Goal: Task Accomplishment & Management: Manage account settings

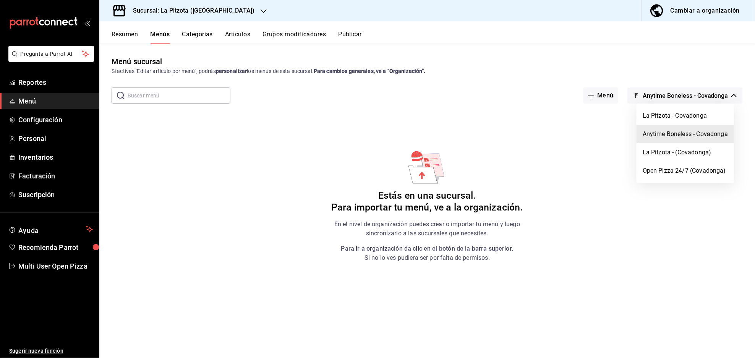
click at [701, 8] on div at bounding box center [377, 179] width 755 height 358
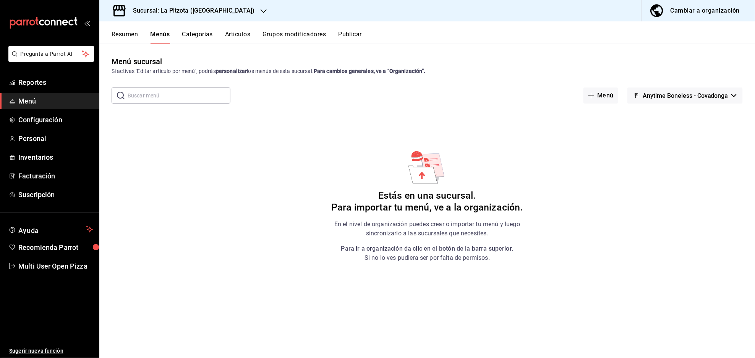
click at [682, 11] on div "Cambiar a organización" at bounding box center [705, 10] width 69 height 11
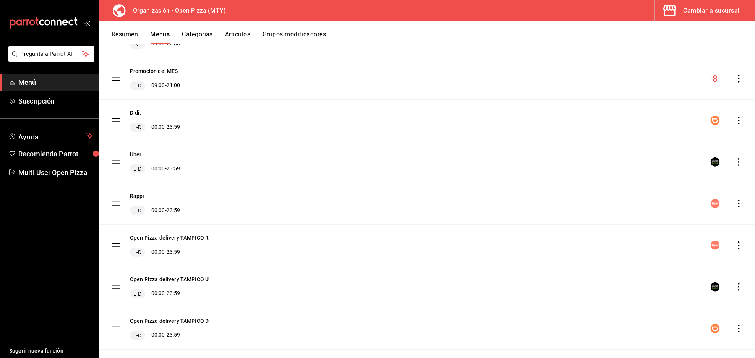
scroll to position [190, 0]
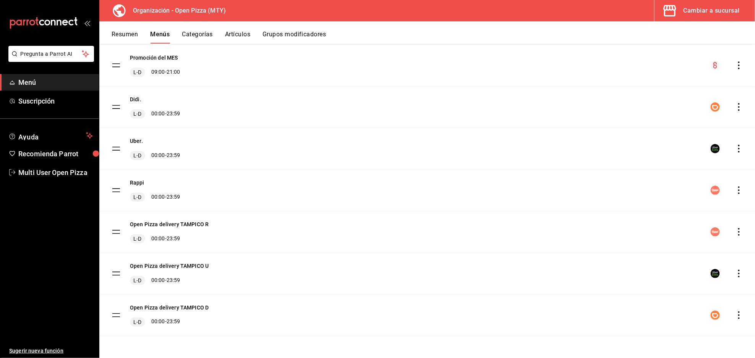
click at [736, 234] on icon "actions" at bounding box center [740, 232] width 8 height 8
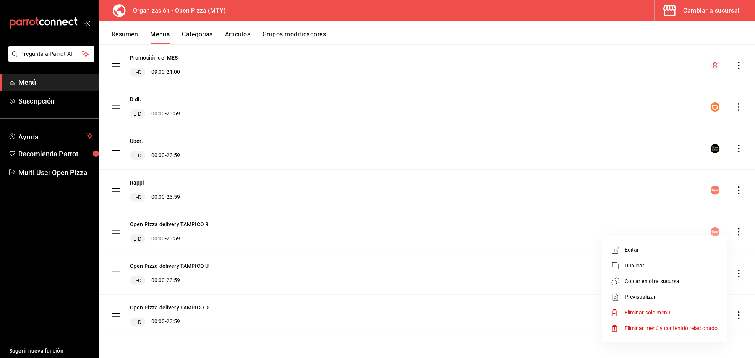
click at [649, 280] on span "Copiar en otra sucursal" at bounding box center [671, 282] width 93 height 8
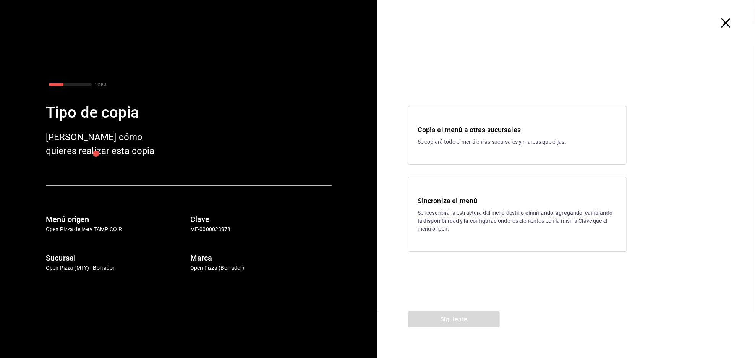
click at [493, 143] on p "Se copiará todo el menú en las sucursales y marcas que elijas." at bounding box center [518, 142] width 200 height 8
click at [481, 316] on button "Siguiente" at bounding box center [454, 320] width 92 height 16
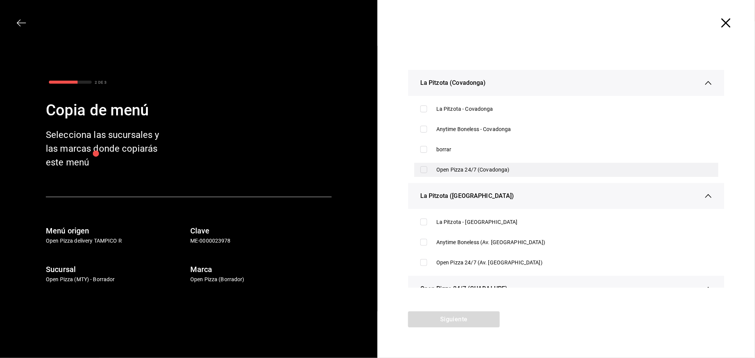
click at [425, 169] on input "checkbox" at bounding box center [424, 169] width 7 height 7
checkbox input "true"
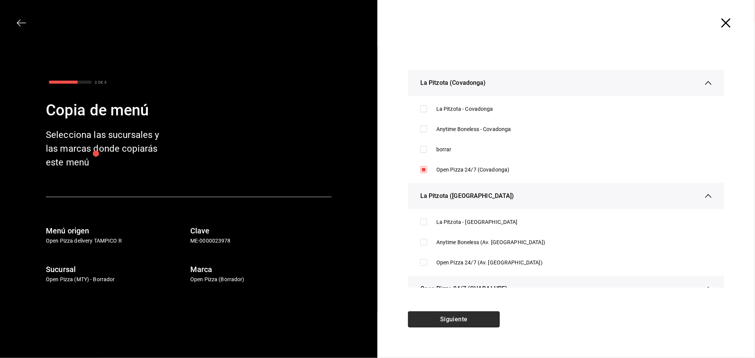
click at [483, 318] on button "Siguiente" at bounding box center [454, 320] width 92 height 16
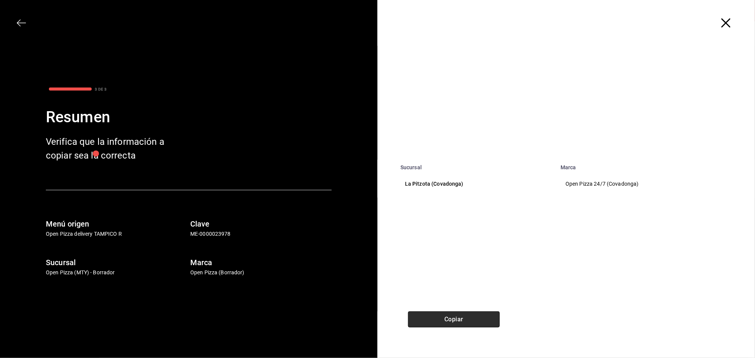
click at [490, 314] on button "Copiar" at bounding box center [454, 320] width 92 height 16
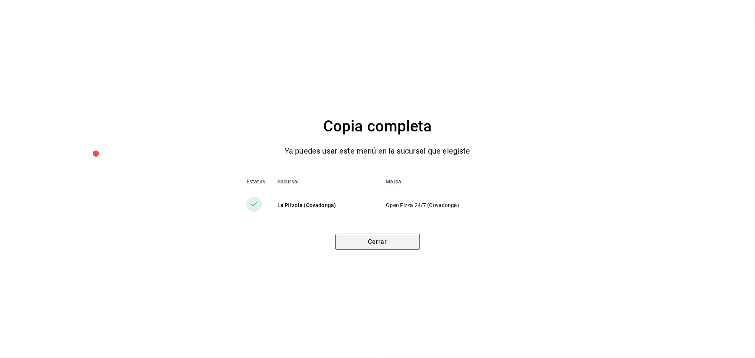
click at [413, 239] on button "Cerrar" at bounding box center [378, 242] width 84 height 16
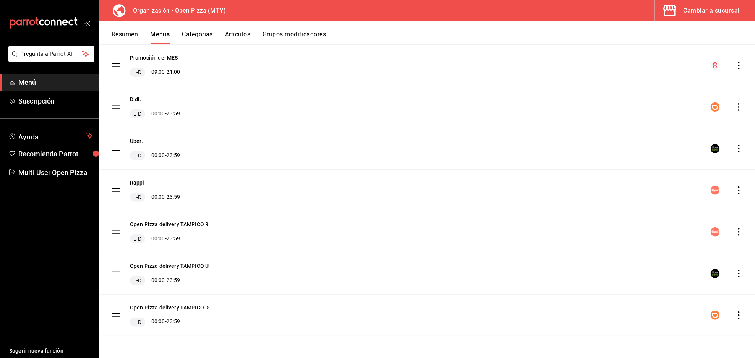
click at [736, 273] on icon "actions" at bounding box center [740, 274] width 8 height 8
click at [645, 289] on span "Copiar en otra sucursal" at bounding box center [671, 291] width 93 height 8
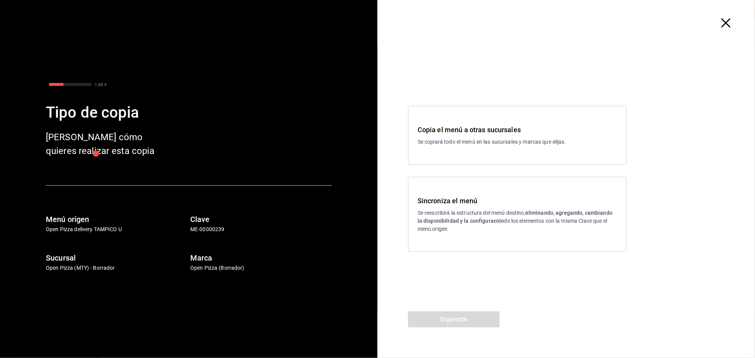
click at [505, 138] on p "Se copiará todo el menú en las sucursales y marcas que elijas." at bounding box center [518, 142] width 200 height 8
click at [483, 326] on button "Siguiente" at bounding box center [454, 320] width 92 height 16
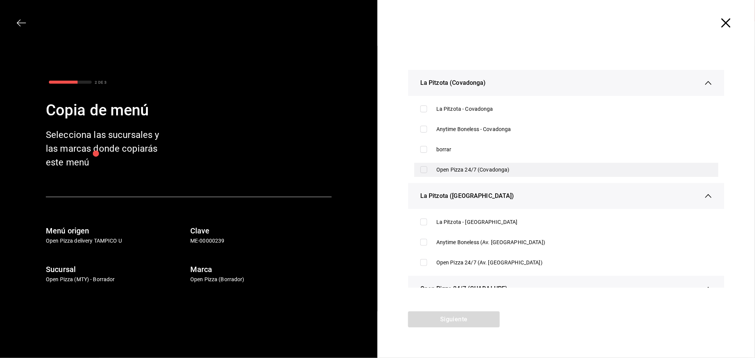
click at [424, 166] on div "Open Pizza 24/7 (Covadonga)" at bounding box center [566, 170] width 304 height 14
checkbox input "true"
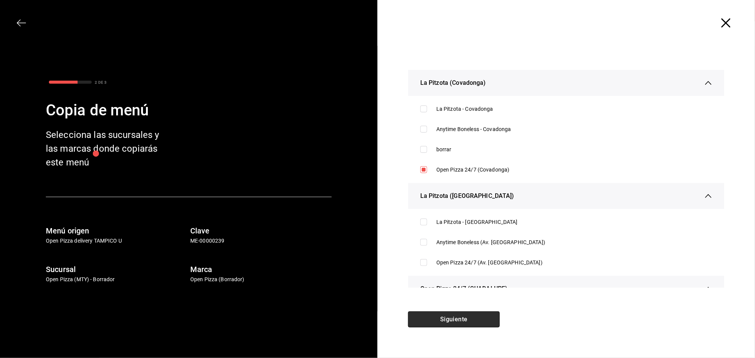
click at [466, 319] on button "Siguiente" at bounding box center [454, 320] width 92 height 16
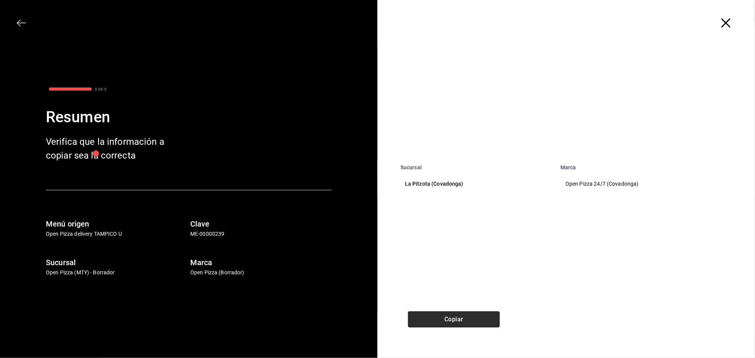
click at [466, 316] on button "Copiar" at bounding box center [454, 320] width 92 height 16
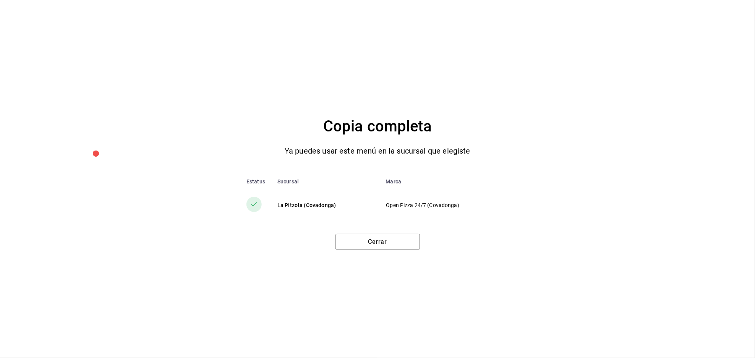
click at [390, 254] on div "Copia completa Ya puedes usar este menú en la sucursal que elegiste Estatus Suc…" at bounding box center [377, 179] width 755 height 358
click at [395, 243] on button "Cerrar" at bounding box center [378, 242] width 84 height 16
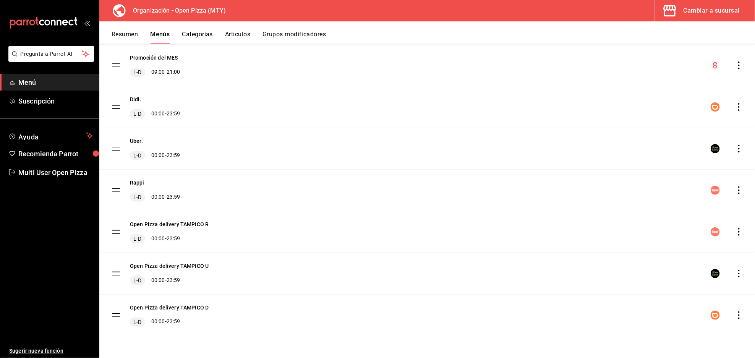
click at [729, 320] on div "menu-maker-table" at bounding box center [727, 315] width 32 height 9
click at [736, 312] on icon "actions" at bounding box center [740, 316] width 8 height 8
click at [664, 294] on span "Copiar en otra sucursal" at bounding box center [671, 291] width 93 height 8
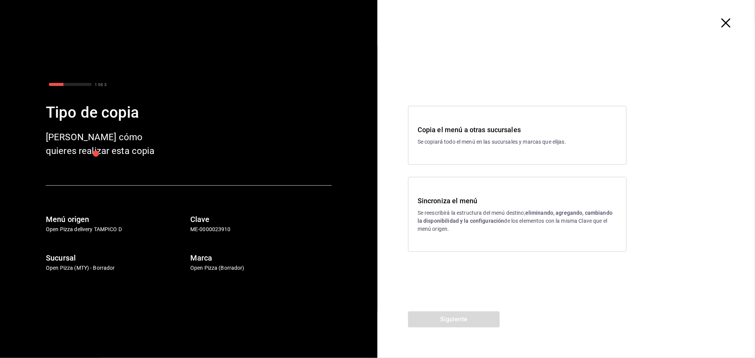
click at [517, 141] on p "Se copiará todo el menú en las sucursales y marcas que elijas." at bounding box center [518, 142] width 200 height 8
click at [488, 316] on button "Siguiente" at bounding box center [454, 320] width 92 height 16
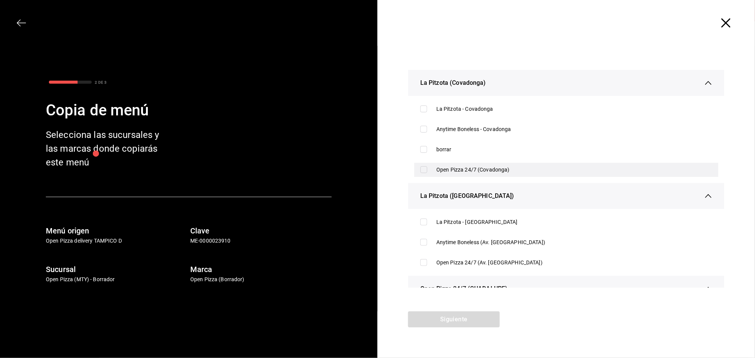
drag, startPoint x: 427, startPoint y: 168, endPoint x: 427, endPoint y: 176, distance: 8.0
click at [426, 168] on input "checkbox" at bounding box center [424, 169] width 7 height 7
checkbox input "true"
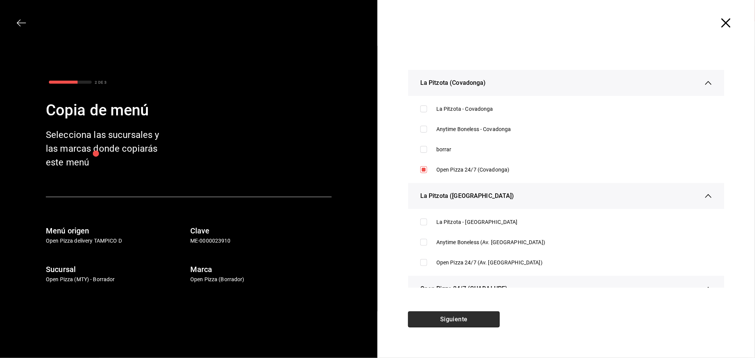
click at [484, 319] on button "Siguiente" at bounding box center [454, 320] width 92 height 16
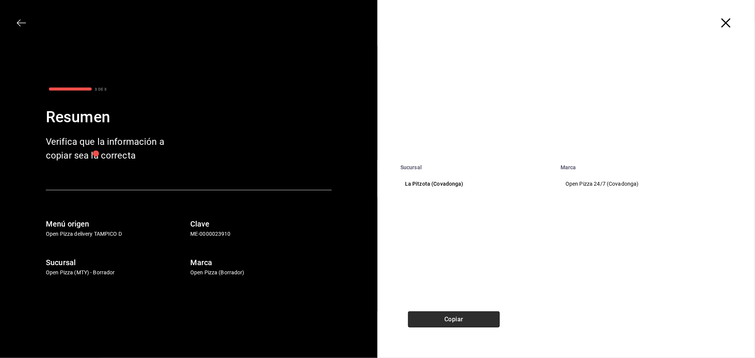
click at [471, 316] on button "Copiar" at bounding box center [454, 320] width 92 height 16
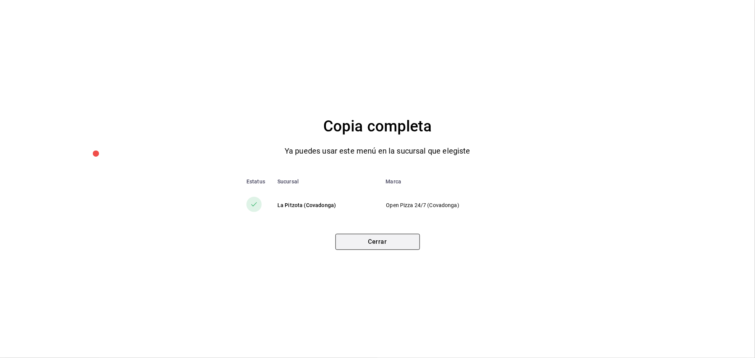
click at [400, 242] on button "Cerrar" at bounding box center [378, 242] width 84 height 16
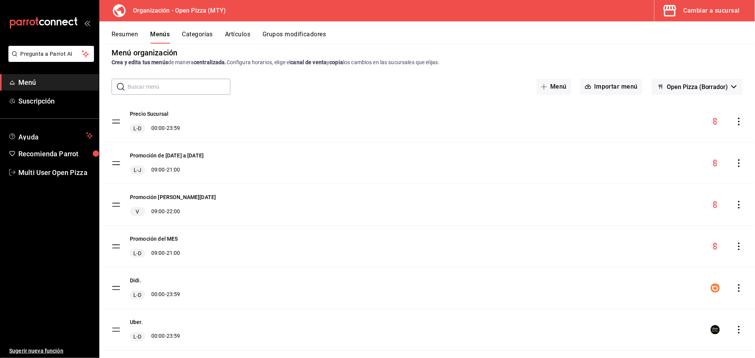
scroll to position [0, 0]
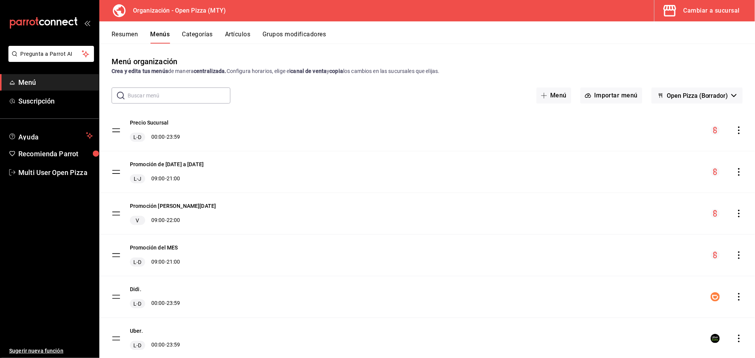
click at [707, 97] on span "Open Pizza (Borrador)" at bounding box center [698, 95] width 62 height 7
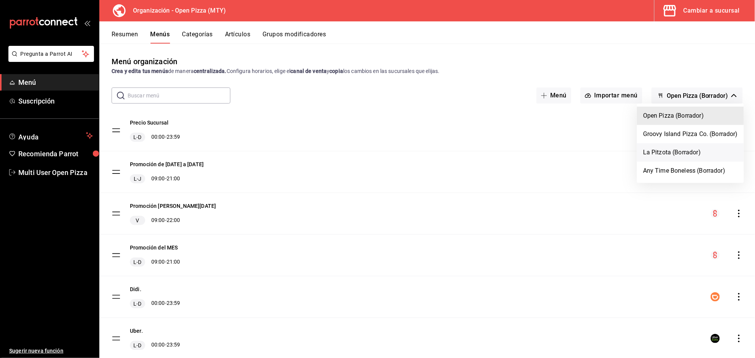
click at [673, 150] on li "La Pitzota (Borrador)" at bounding box center [690, 152] width 107 height 18
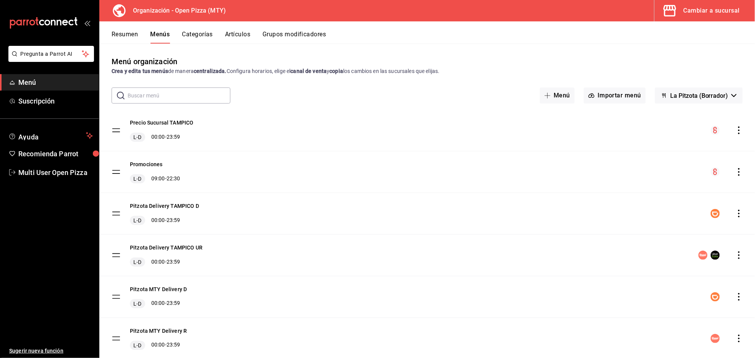
scroll to position [65, 0]
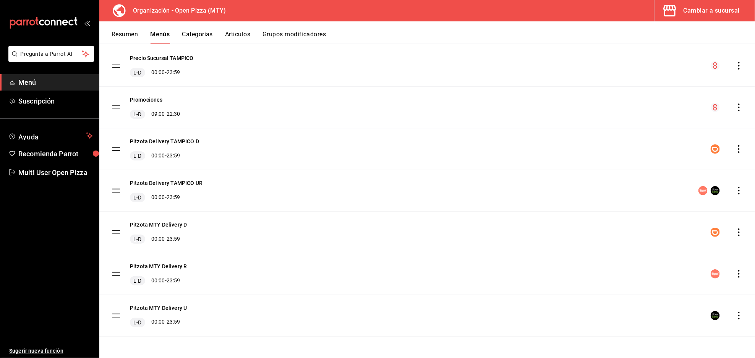
click at [736, 188] on icon "actions" at bounding box center [740, 191] width 8 height 8
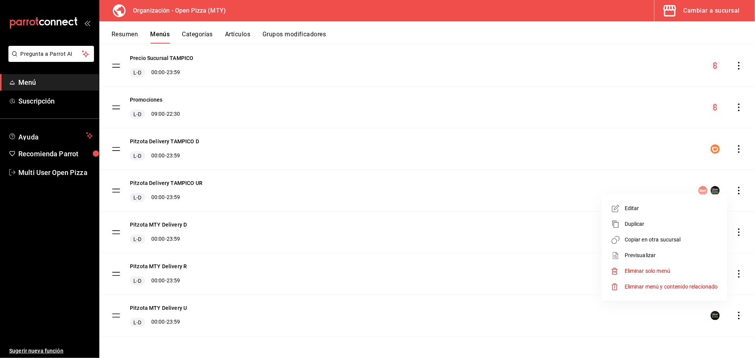
click at [674, 239] on span "Copiar en otra sucursal" at bounding box center [671, 240] width 93 height 8
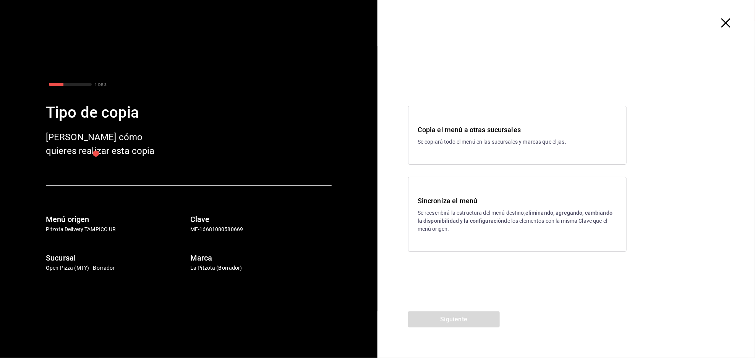
click at [552, 136] on div "Copia el menú a otras sucursales Se copiará todo el menú en las sucursales y ma…" at bounding box center [518, 135] width 200 height 21
click at [478, 322] on button "Siguiente" at bounding box center [454, 320] width 92 height 16
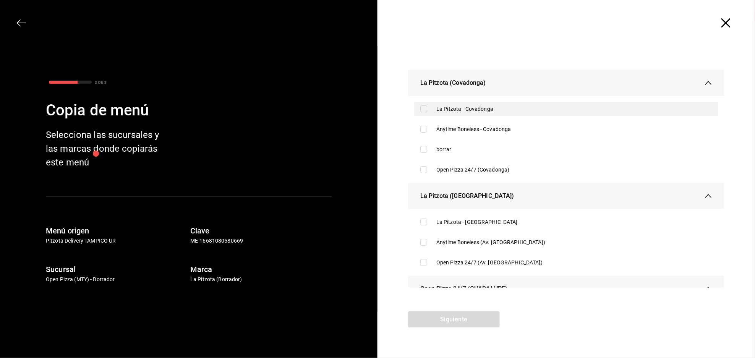
click at [425, 110] on input "checkbox" at bounding box center [424, 109] width 7 height 7
checkbox input "true"
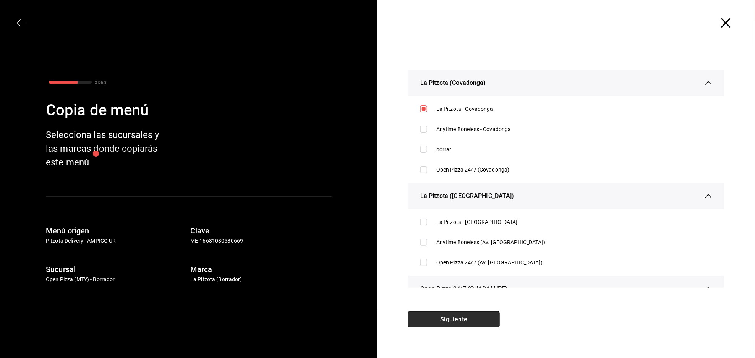
click at [479, 318] on button "Siguiente" at bounding box center [454, 320] width 92 height 16
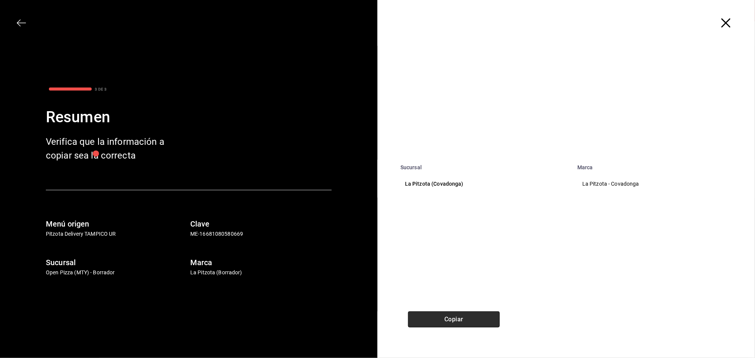
click at [483, 323] on button "Copiar" at bounding box center [454, 320] width 92 height 16
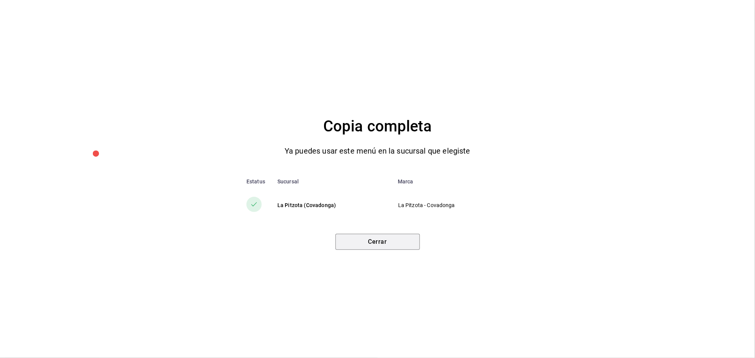
click at [363, 241] on button "Cerrar" at bounding box center [378, 242] width 84 height 16
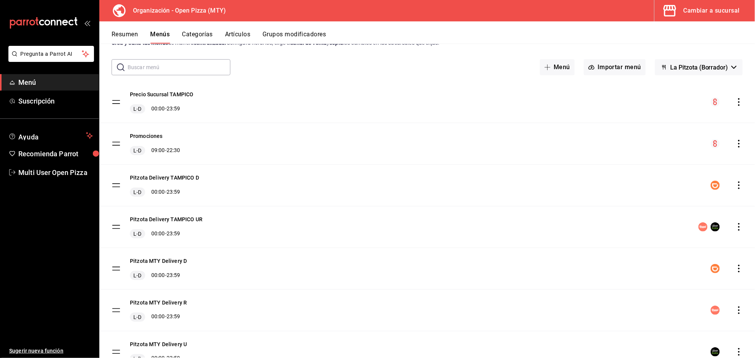
scroll to position [0, 0]
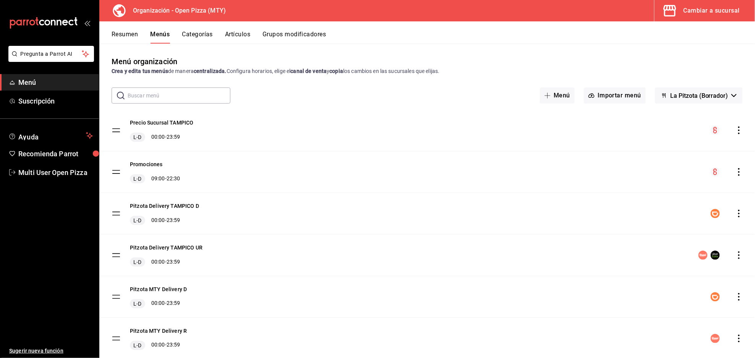
click at [707, 99] on span "La Pitzota (Borrador)" at bounding box center [700, 95] width 58 height 7
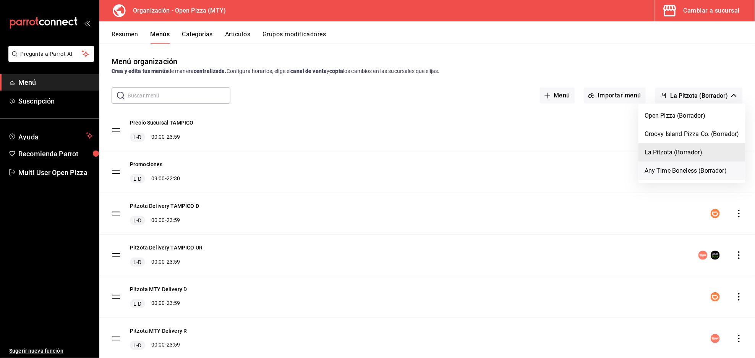
click at [675, 171] on li "Any Time Boneless (Borrador)" at bounding box center [692, 171] width 107 height 18
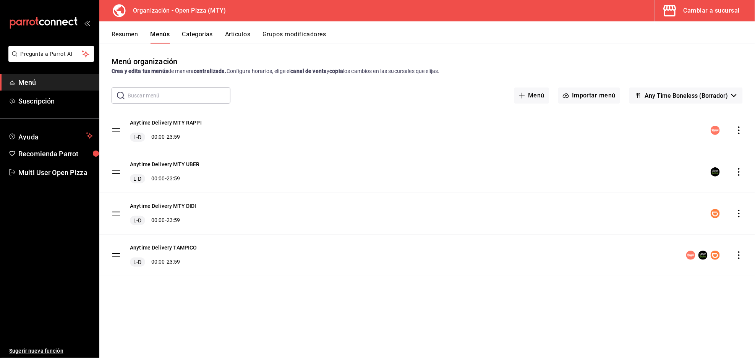
click at [740, 255] on icon "actions" at bounding box center [740, 256] width 2 height 8
click at [669, 292] on span "Copiar en otra sucursal" at bounding box center [679, 291] width 93 height 8
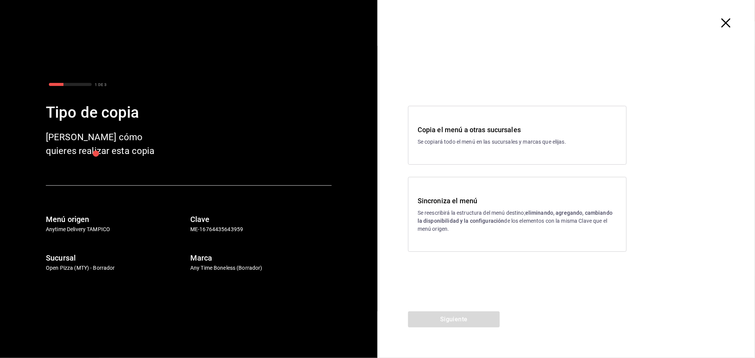
click at [530, 136] on div "Copia el menú a otras sucursales Se copiará todo el menú en las sucursales y ma…" at bounding box center [518, 135] width 200 height 21
click at [480, 323] on button "Siguiente" at bounding box center [454, 320] width 92 height 16
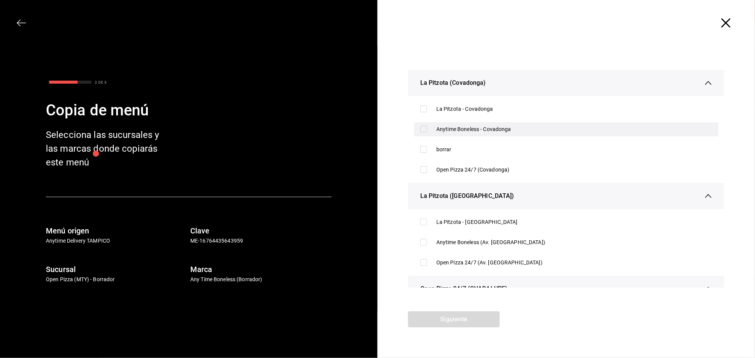
click at [426, 127] on input "checkbox" at bounding box center [424, 129] width 7 height 7
checkbox input "true"
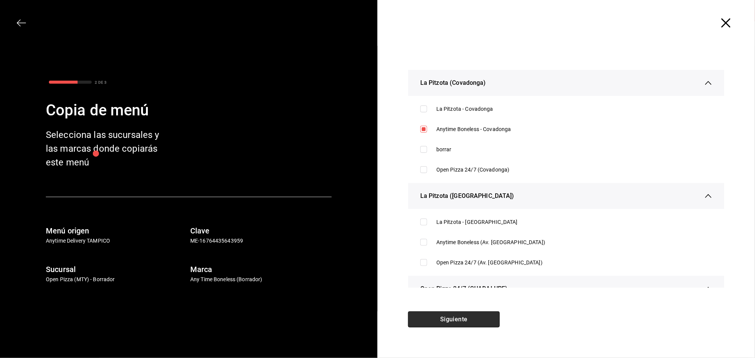
click at [482, 319] on button "Siguiente" at bounding box center [454, 320] width 92 height 16
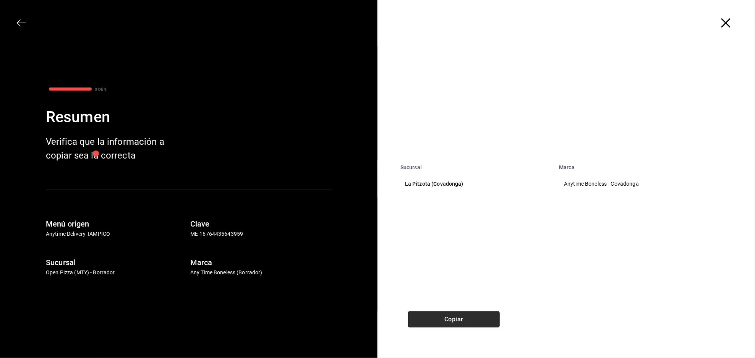
click at [464, 320] on button "Copiar" at bounding box center [454, 320] width 92 height 16
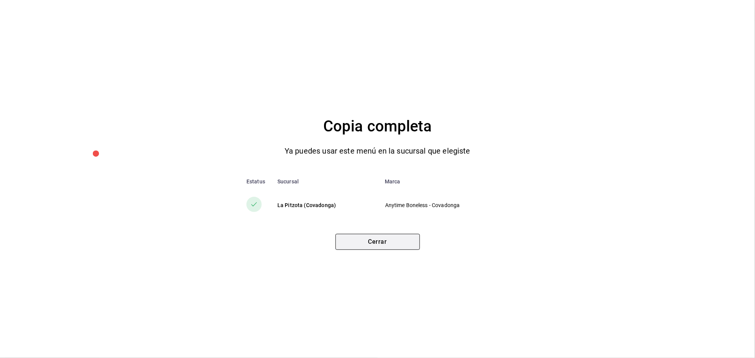
click at [361, 236] on button "Cerrar" at bounding box center [378, 242] width 84 height 16
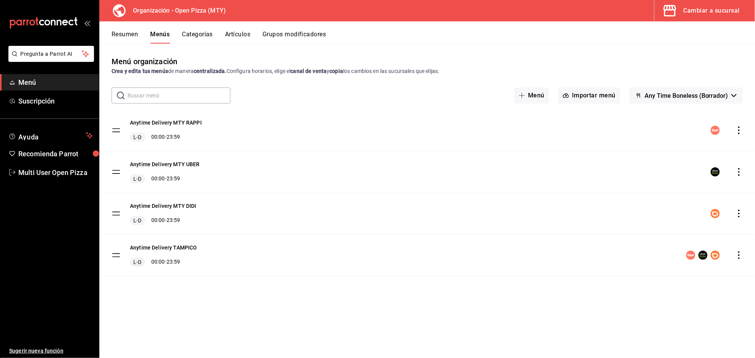
click at [727, 8] on div "Cambiar a sucursal" at bounding box center [712, 10] width 56 height 11
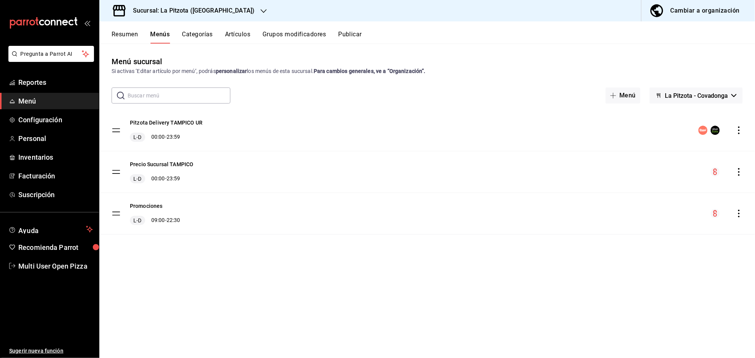
click at [344, 34] on button "Publicar" at bounding box center [350, 37] width 24 height 13
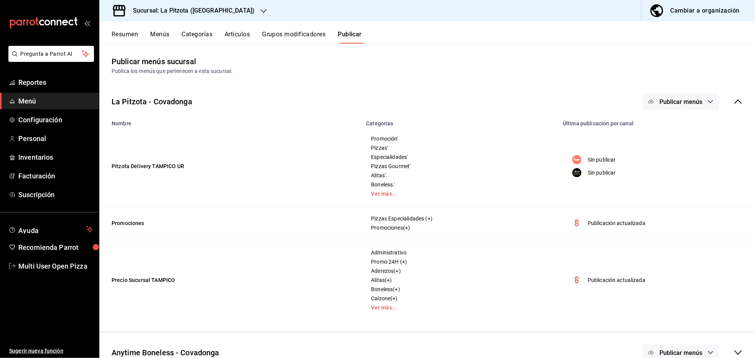
click at [694, 96] on button "Publicar menús" at bounding box center [681, 102] width 76 height 16
click at [677, 128] on span "Rappi" at bounding box center [685, 127] width 37 height 8
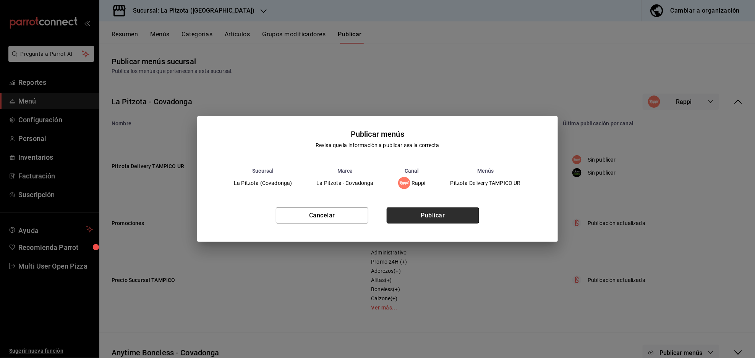
click at [445, 209] on button "Publicar" at bounding box center [433, 216] width 93 height 16
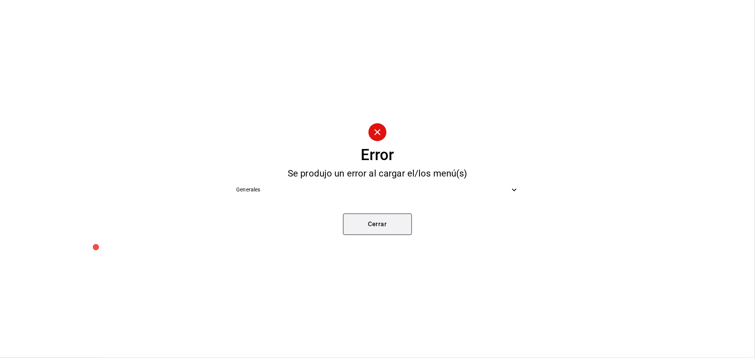
click at [364, 227] on button "Cerrar" at bounding box center [377, 224] width 69 height 21
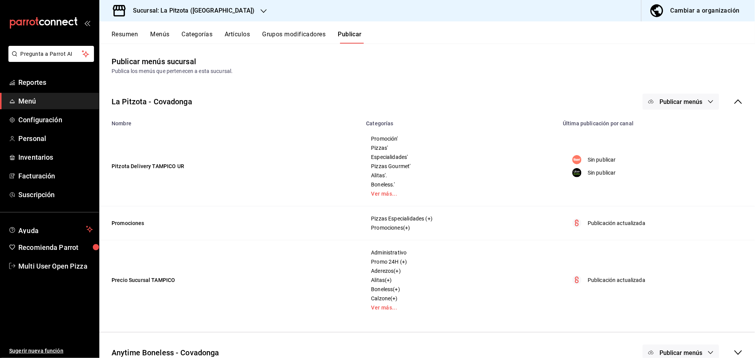
click at [681, 100] on span "Publicar menús" at bounding box center [681, 101] width 43 height 7
click at [670, 145] on span "Uber Eats" at bounding box center [685, 148] width 37 height 8
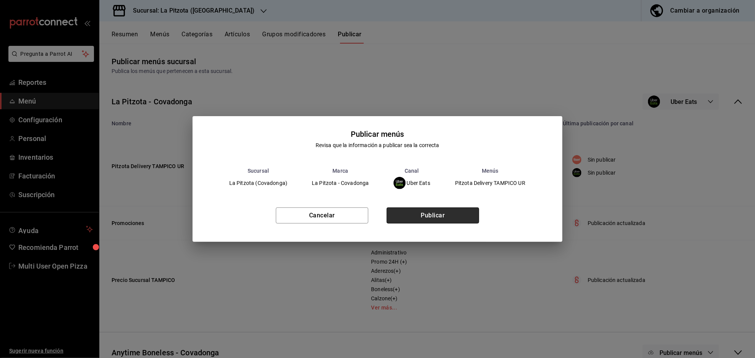
click at [438, 218] on button "Publicar" at bounding box center [433, 216] width 93 height 16
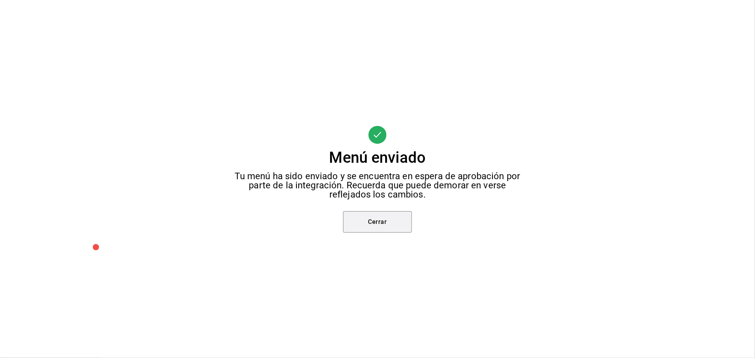
click at [382, 218] on button "Cerrar" at bounding box center [377, 221] width 69 height 21
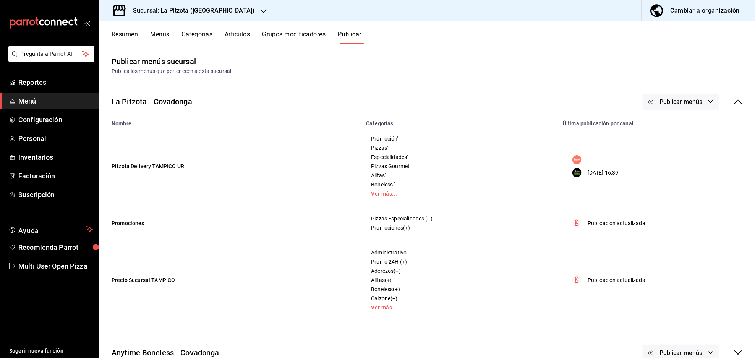
click at [734, 103] on icon at bounding box center [738, 101] width 9 height 9
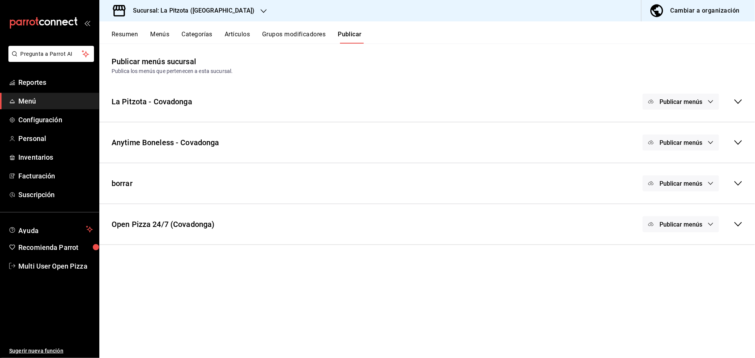
click at [704, 141] on button "Publicar menús" at bounding box center [681, 143] width 76 height 16
click at [685, 168] on span "Rappi" at bounding box center [692, 168] width 23 height 8
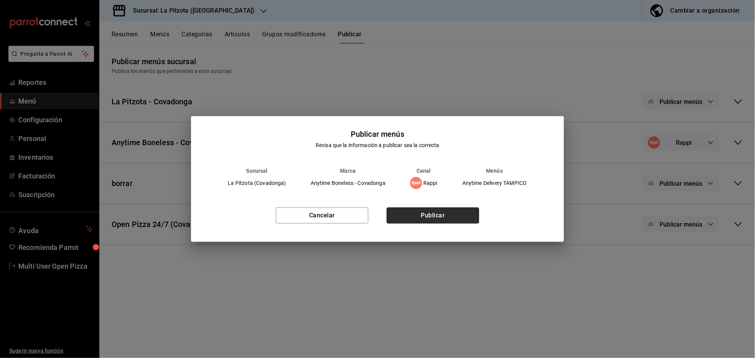
click at [432, 217] on button "Publicar" at bounding box center [433, 216] width 93 height 16
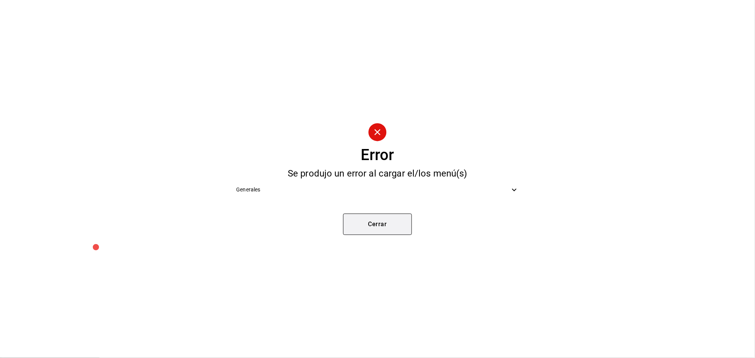
click at [383, 231] on button "Cerrar" at bounding box center [377, 224] width 69 height 21
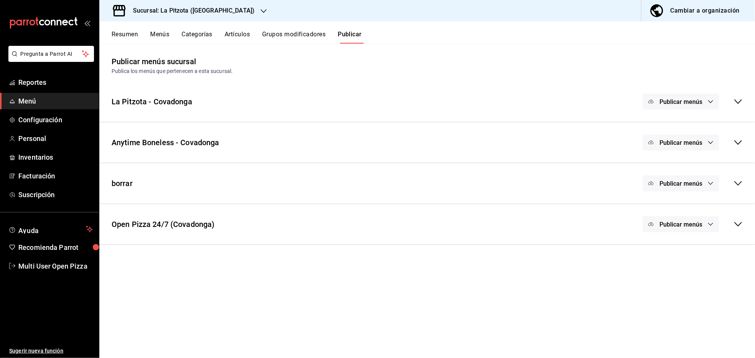
click at [703, 140] on button "Publicar menús" at bounding box center [681, 143] width 76 height 16
click at [681, 185] on span "Uber Eats" at bounding box center [692, 189] width 23 height 8
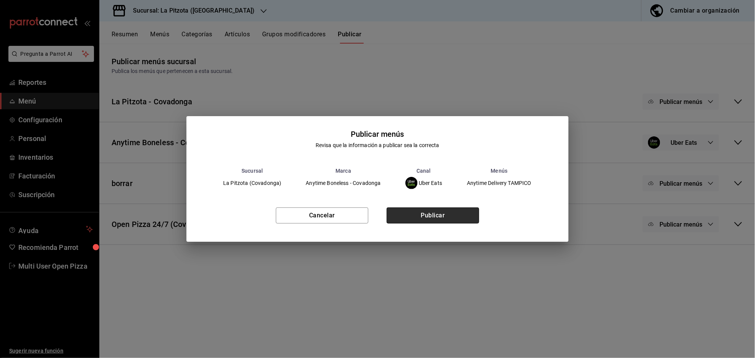
click at [445, 215] on button "Publicar" at bounding box center [433, 216] width 93 height 16
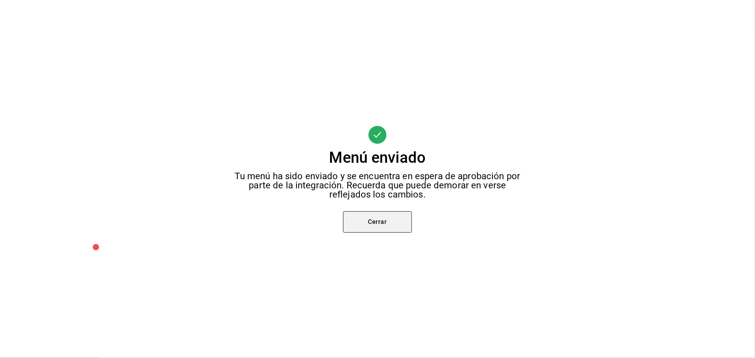
click at [364, 225] on button "Cerrar" at bounding box center [377, 221] width 69 height 21
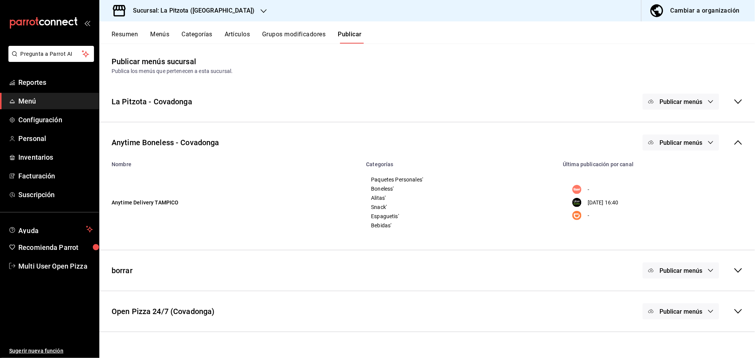
click at [697, 125] on div "Anytime Boneless - Covadonga Publicar menús Nombre Categorías Última publicació…" at bounding box center [427, 186] width 656 height 128
click at [685, 143] on span "Publicar menús" at bounding box center [681, 142] width 43 height 7
click at [672, 206] on div at bounding box center [669, 210] width 21 height 12
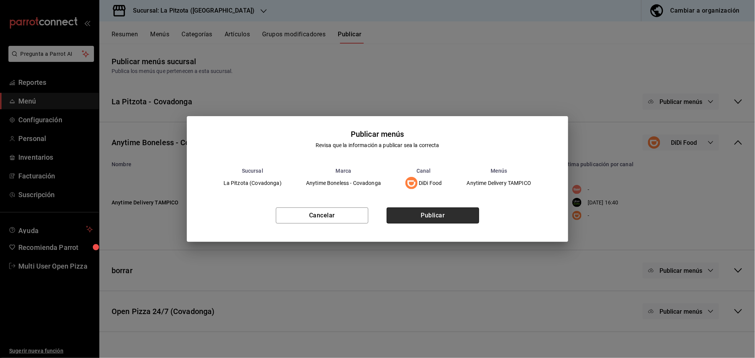
click at [443, 216] on button "Publicar" at bounding box center [433, 216] width 93 height 16
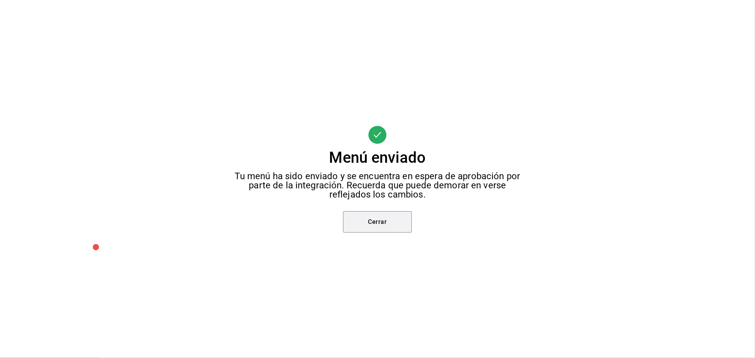
click at [379, 229] on button "Cerrar" at bounding box center [377, 221] width 69 height 21
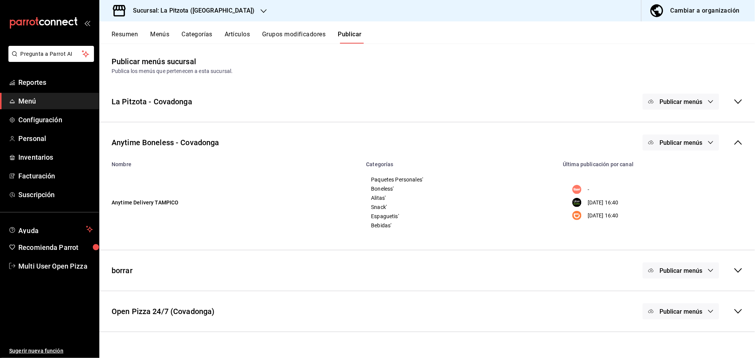
click at [738, 141] on icon at bounding box center [739, 142] width 8 height 5
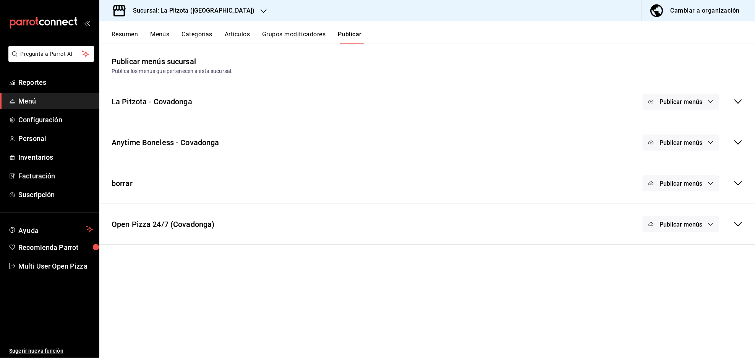
click at [712, 222] on icon "button" at bounding box center [711, 224] width 6 height 6
click at [685, 253] on li "DiDi Food" at bounding box center [681, 249] width 57 height 21
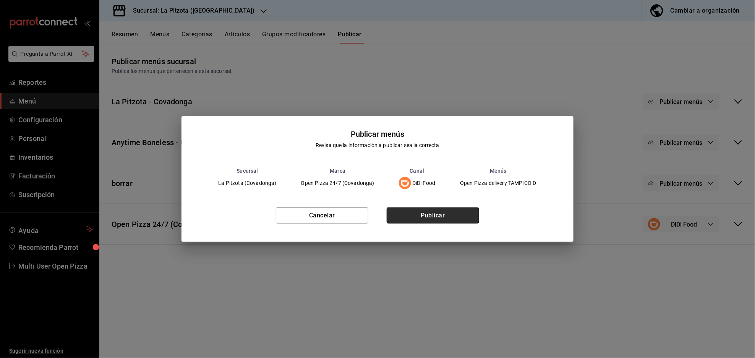
click at [407, 219] on button "Publicar" at bounding box center [433, 216] width 93 height 16
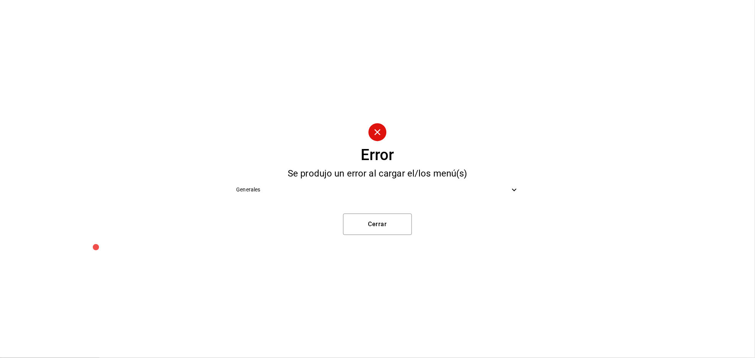
click at [486, 189] on span "Generales" at bounding box center [372, 190] width 273 height 8
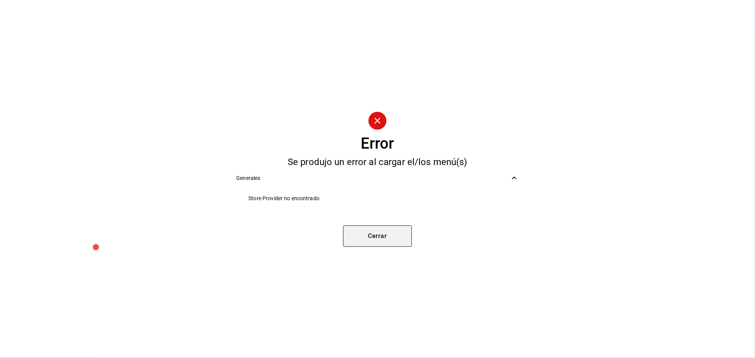
click at [392, 237] on button "Cerrar" at bounding box center [377, 236] width 69 height 21
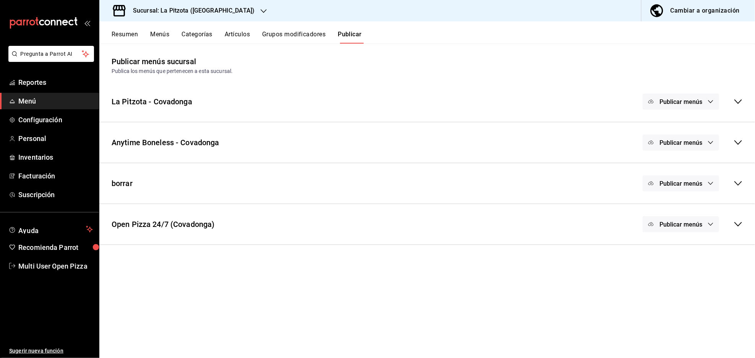
click at [703, 225] on button "Publicar menús" at bounding box center [681, 224] width 76 height 16
click at [690, 271] on span "Uber Eats" at bounding box center [692, 271] width 23 height 8
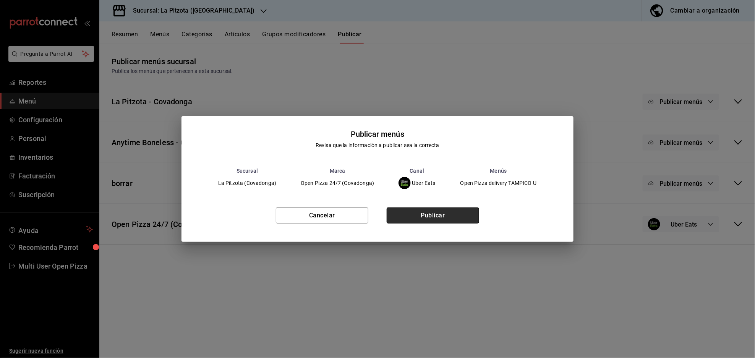
click at [457, 213] on button "Publicar" at bounding box center [433, 216] width 93 height 16
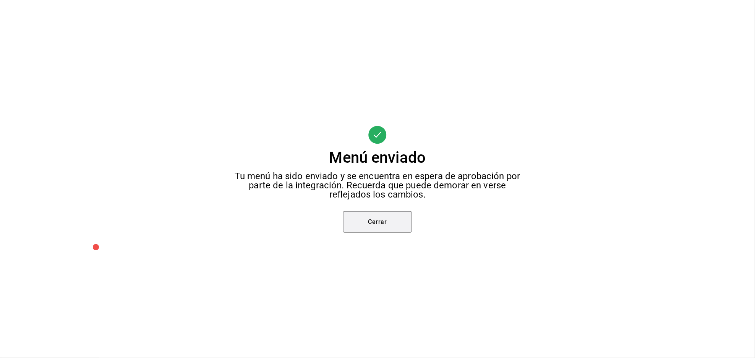
click at [390, 222] on button "Cerrar" at bounding box center [377, 221] width 69 height 21
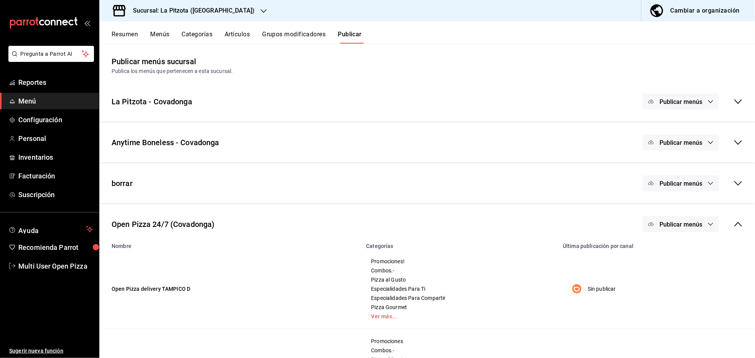
click at [374, 227] on div at bounding box center [377, 179] width 755 height 358
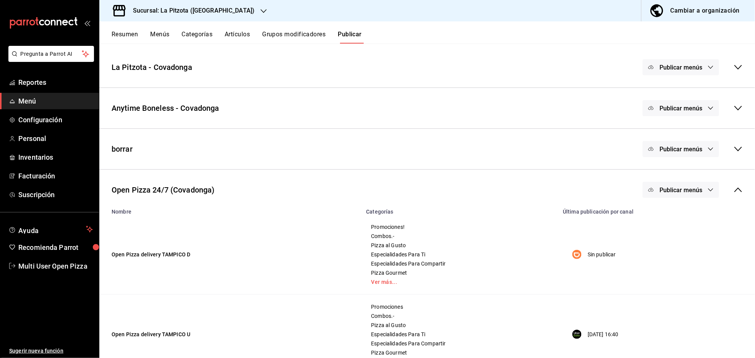
click at [734, 190] on icon at bounding box center [738, 189] width 9 height 9
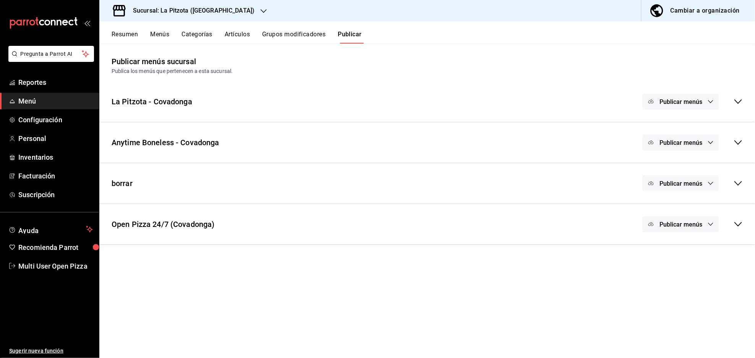
scroll to position [0, 0]
click at [681, 223] on span "Publicar menús" at bounding box center [681, 224] width 43 height 7
click at [686, 291] on span "Rappi" at bounding box center [692, 292] width 23 height 8
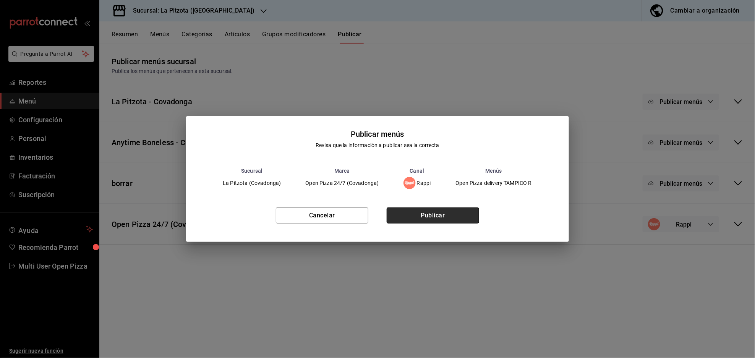
click at [456, 221] on button "Publicar" at bounding box center [433, 216] width 93 height 16
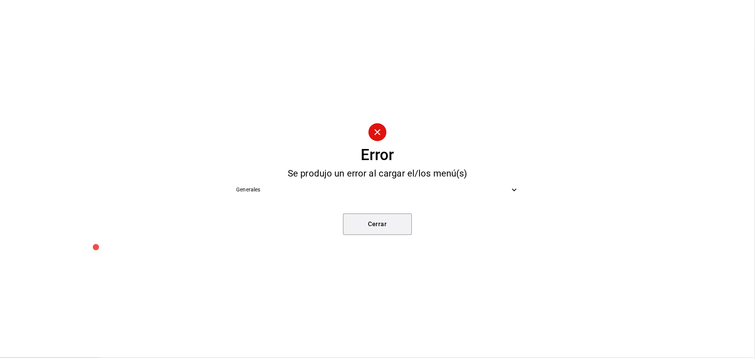
click at [394, 221] on button "Cerrar" at bounding box center [377, 224] width 69 height 21
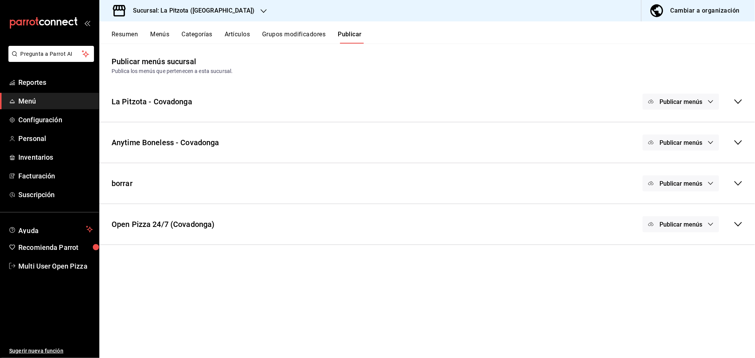
click at [706, 228] on button "Publicar menús" at bounding box center [681, 224] width 76 height 16
drag, startPoint x: 556, startPoint y: 45, endPoint x: 546, endPoint y: 52, distance: 12.2
click at [557, 45] on div at bounding box center [377, 179] width 755 height 358
click at [738, 224] on icon at bounding box center [739, 224] width 8 height 5
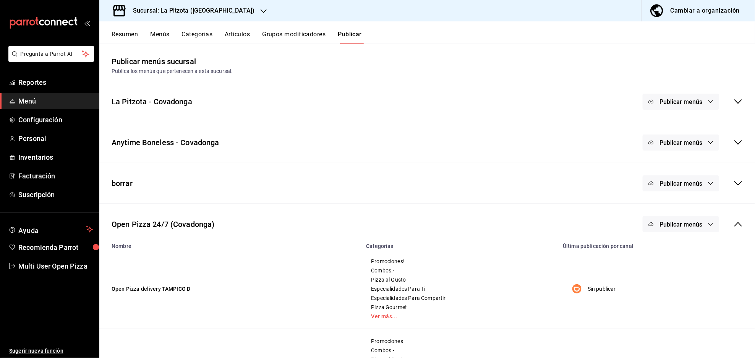
click at [700, 227] on button "Publicar menús" at bounding box center [681, 224] width 76 height 16
click at [691, 246] on span "DiDi Food" at bounding box center [684, 249] width 23 height 8
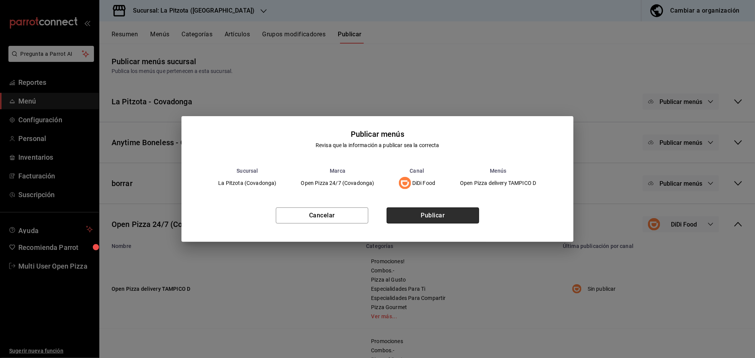
click at [473, 217] on button "Publicar" at bounding box center [433, 216] width 93 height 16
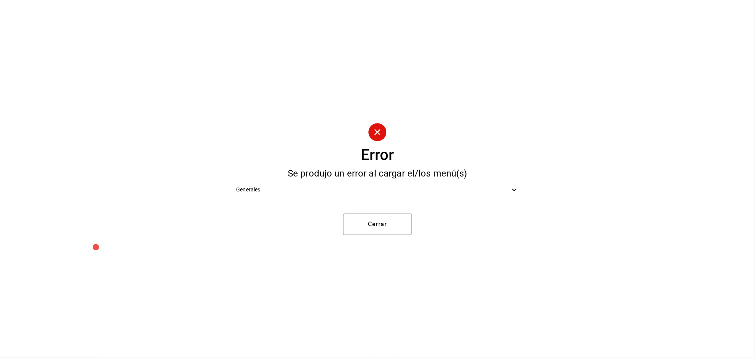
click at [476, 184] on div "Generales" at bounding box center [377, 189] width 295 height 17
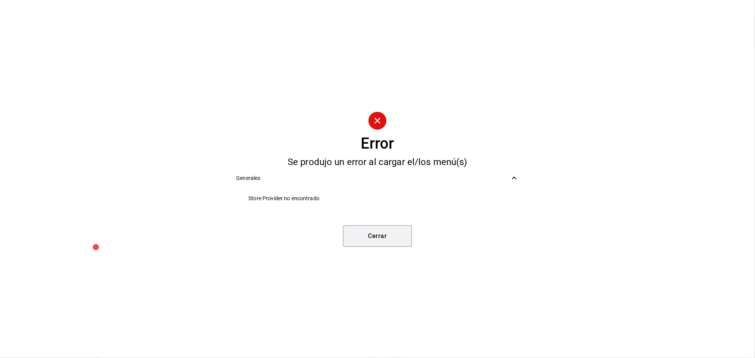
click at [375, 234] on button "Cerrar" at bounding box center [377, 236] width 69 height 21
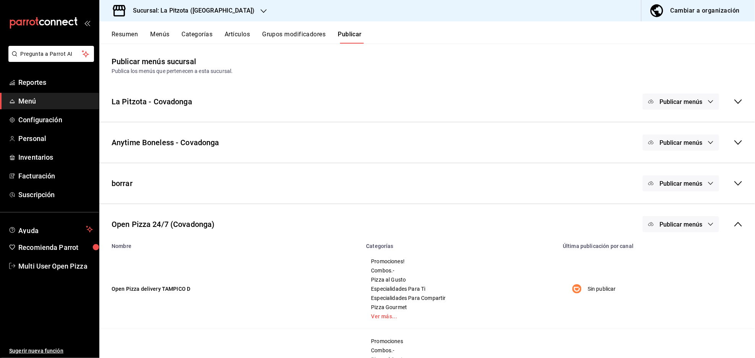
click at [228, 11] on div "Sucursal: La Pitzota ([GEOGRAPHIC_DATA])" at bounding box center [188, 10] width 164 height 21
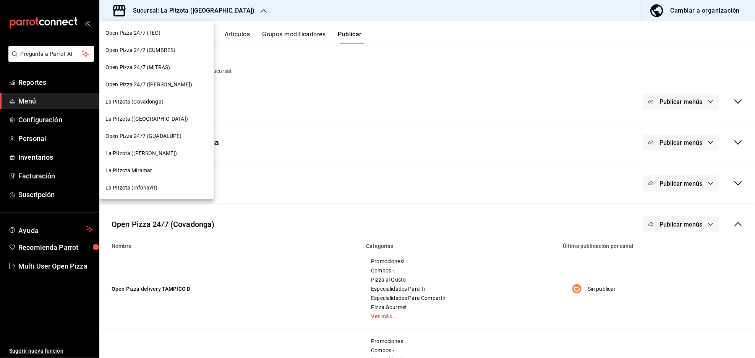
click at [161, 120] on span "La Pitzota ([GEOGRAPHIC_DATA])" at bounding box center [147, 119] width 83 height 8
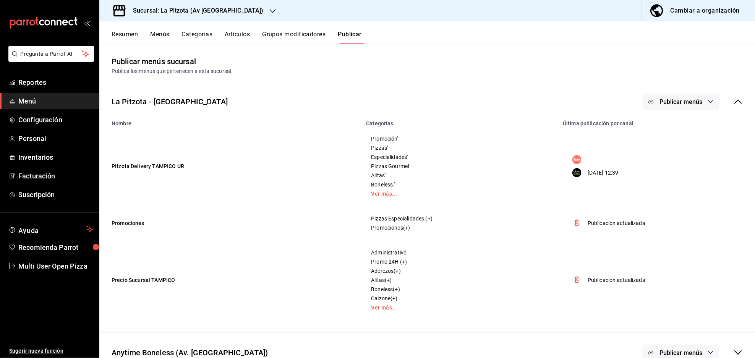
click at [735, 103] on icon at bounding box center [739, 101] width 8 height 5
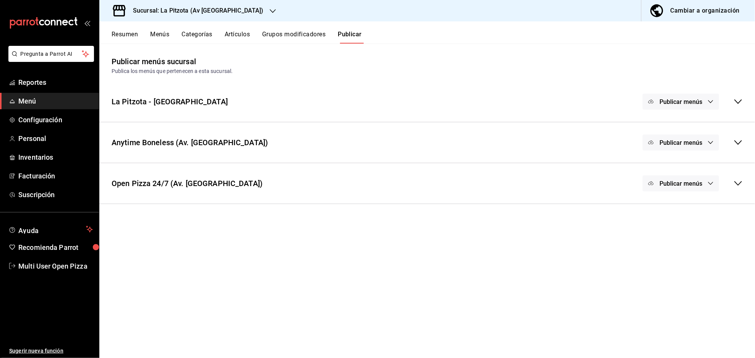
click at [744, 180] on div "Open Pizza 24/7 (Av. Monterrey) Publicar menús" at bounding box center [427, 183] width 656 height 28
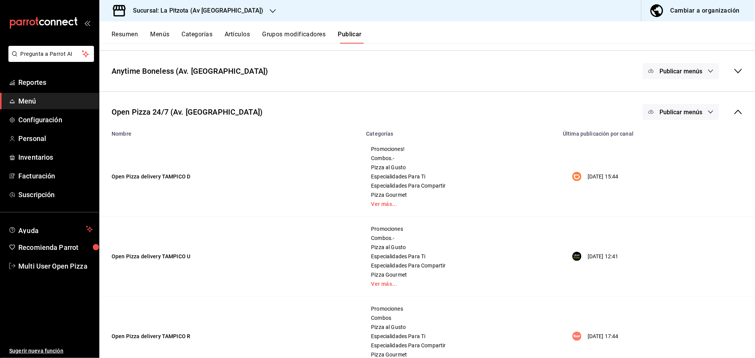
scroll to position [102, 0]
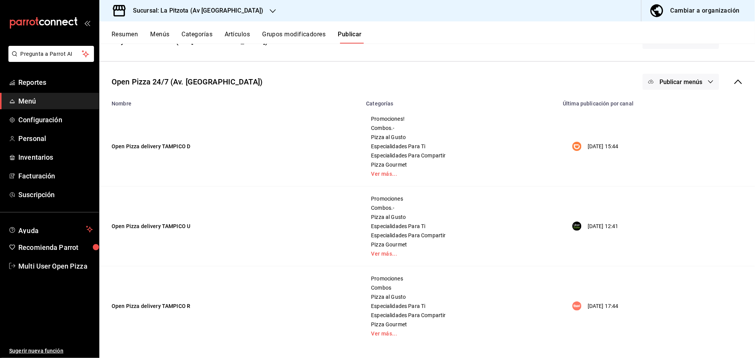
click at [697, 77] on button "Publicar menús" at bounding box center [681, 82] width 76 height 16
click at [674, 150] on span "Rappi" at bounding box center [684, 149] width 23 height 8
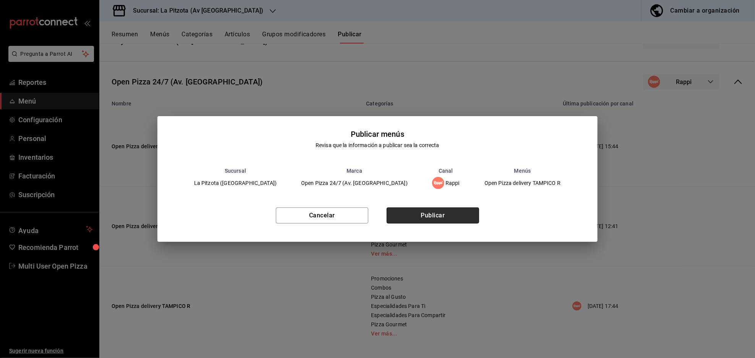
click at [449, 213] on button "Publicar" at bounding box center [433, 216] width 93 height 16
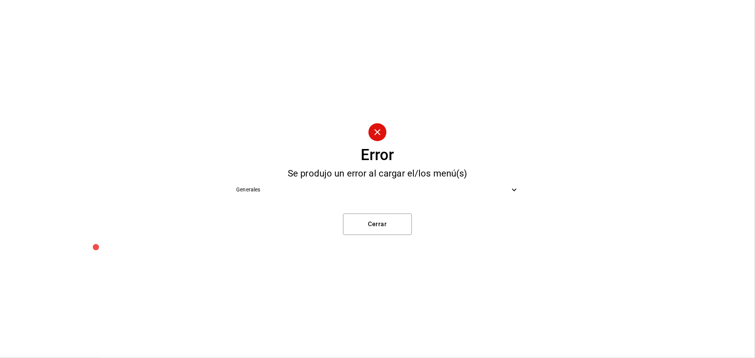
click at [398, 195] on div "Generales" at bounding box center [377, 189] width 295 height 17
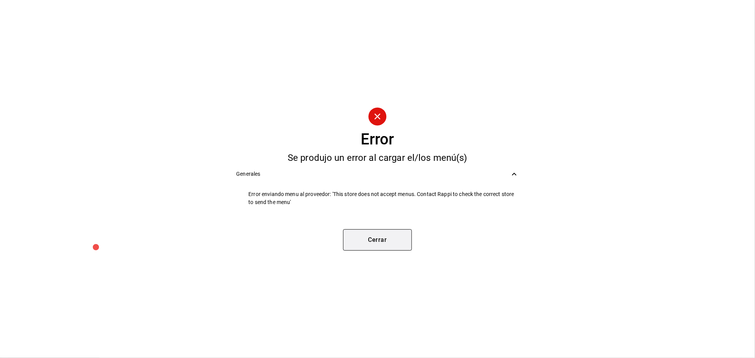
click at [378, 241] on button "Cerrar" at bounding box center [377, 239] width 69 height 21
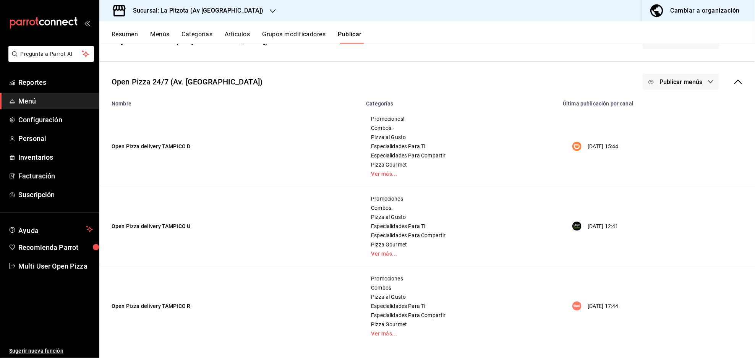
click at [734, 85] on icon at bounding box center [738, 81] width 9 height 9
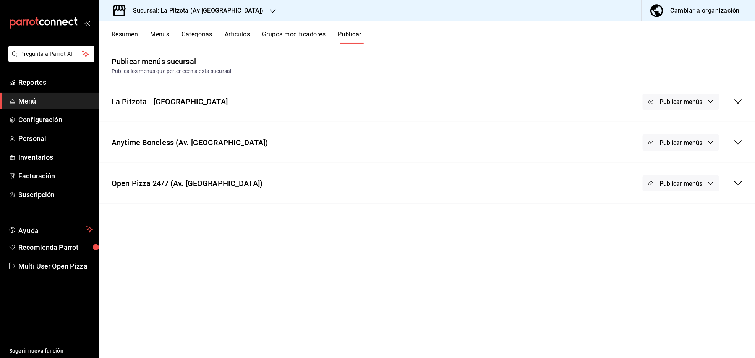
scroll to position [0, 0]
click at [241, 6] on div "Sucursal: La Pitzota (Av Monterrey)" at bounding box center [193, 10] width 174 height 21
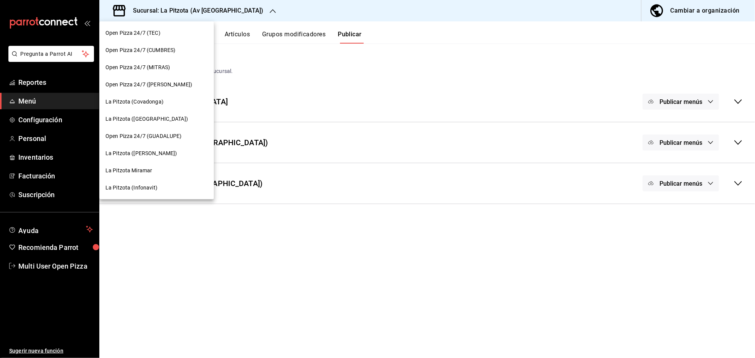
click at [160, 184] on div "La Pitzota (Infonavit)" at bounding box center [157, 188] width 102 height 8
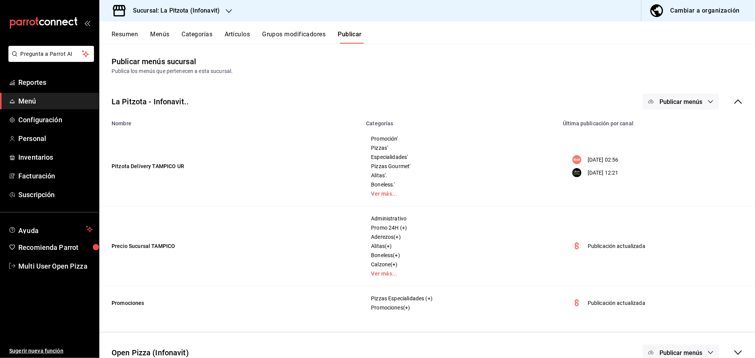
click at [734, 105] on icon at bounding box center [738, 101] width 9 height 9
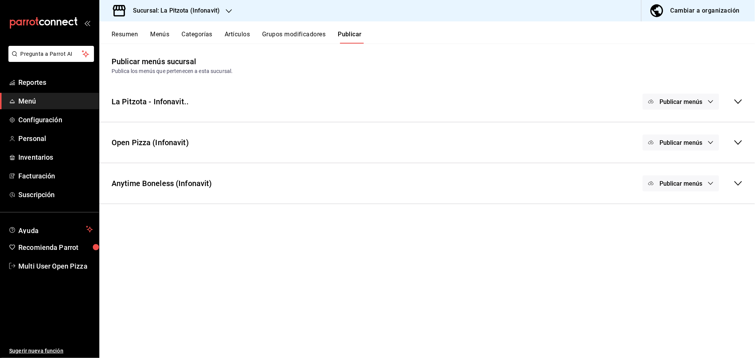
click at [740, 144] on icon at bounding box center [738, 142] width 9 height 9
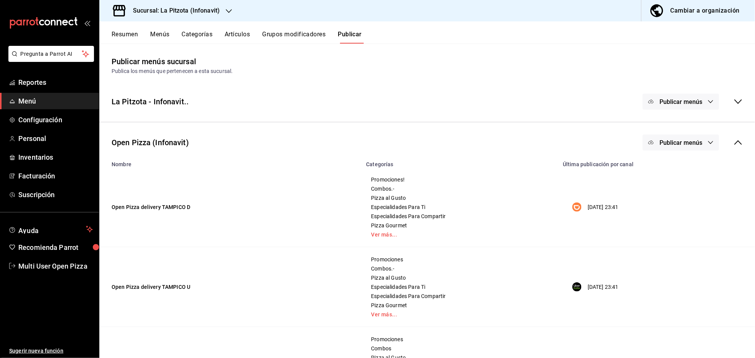
click at [695, 147] on button "Publicar menús" at bounding box center [681, 143] width 76 height 16
click at [683, 212] on span "Rappi" at bounding box center [684, 210] width 23 height 8
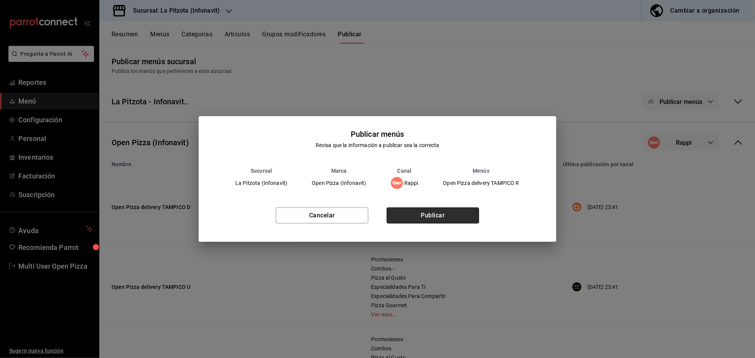
click at [450, 218] on button "Publicar" at bounding box center [433, 216] width 93 height 16
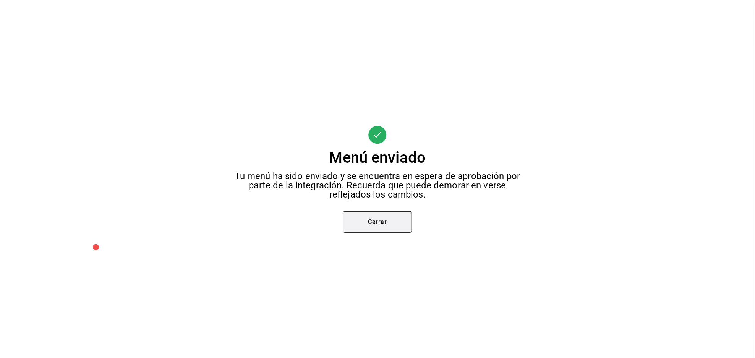
click at [385, 223] on button "Cerrar" at bounding box center [377, 221] width 69 height 21
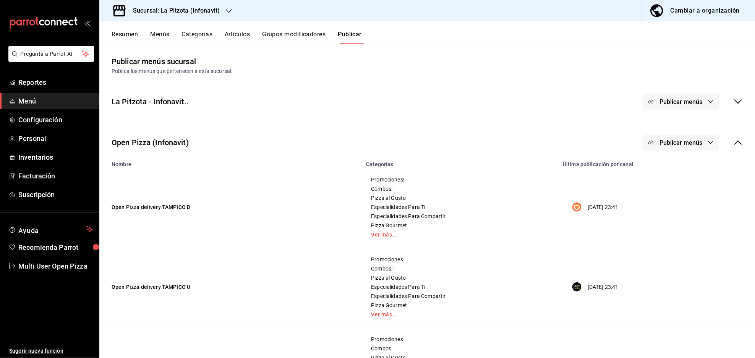
scroll to position [51, 0]
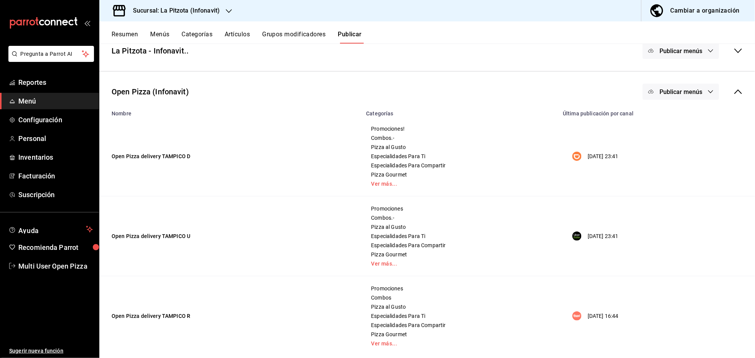
click at [734, 89] on icon at bounding box center [738, 91] width 9 height 9
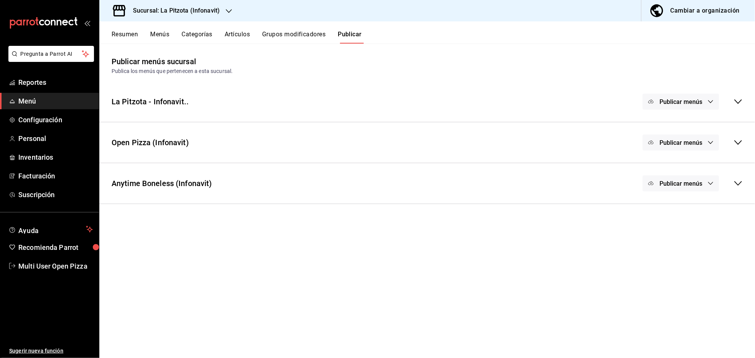
scroll to position [0, 0]
click at [739, 102] on icon at bounding box center [738, 101] width 9 height 9
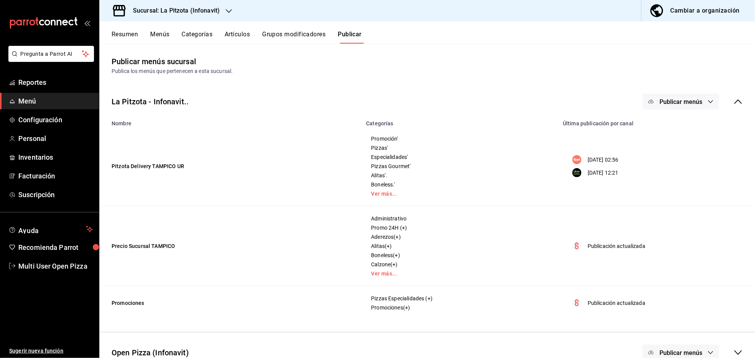
click at [708, 97] on button "Publicar menús" at bounding box center [681, 102] width 76 height 16
click at [687, 121] on li "Rappi" at bounding box center [674, 126] width 70 height 21
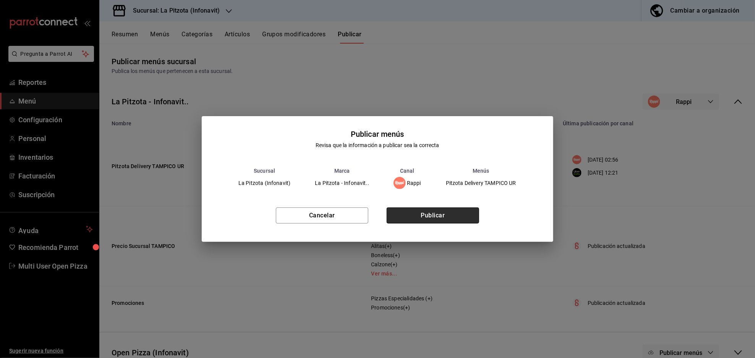
click at [447, 219] on button "Publicar" at bounding box center [433, 216] width 93 height 16
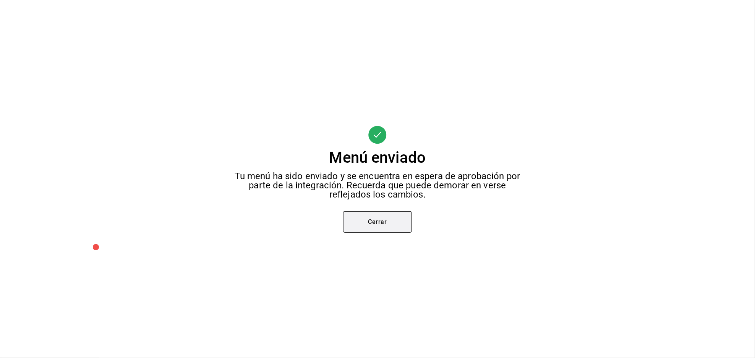
click at [396, 221] on button "Cerrar" at bounding box center [377, 221] width 69 height 21
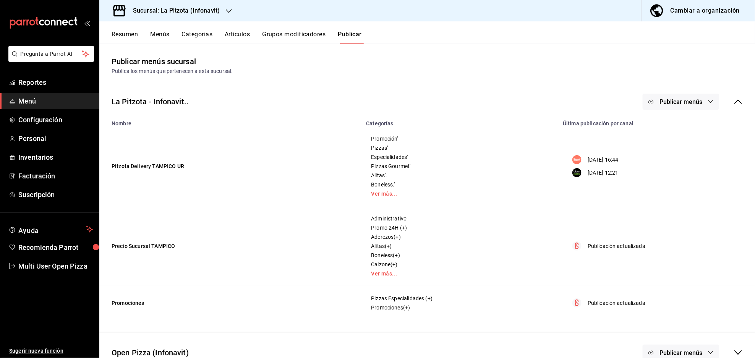
click at [734, 101] on icon at bounding box center [738, 101] width 9 height 9
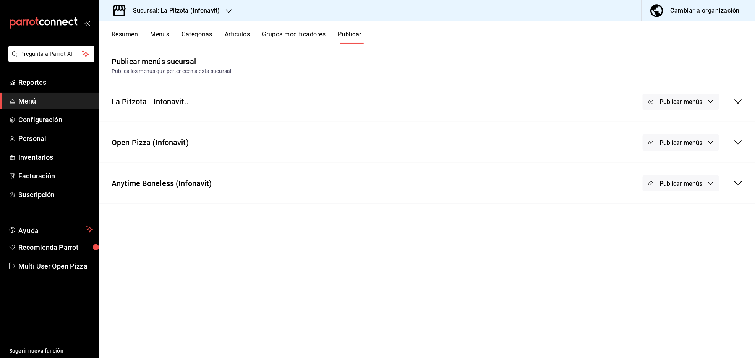
click at [707, 185] on button "Publicar menús" at bounding box center [681, 183] width 76 height 16
click at [692, 205] on span "Rappi" at bounding box center [692, 209] width 23 height 8
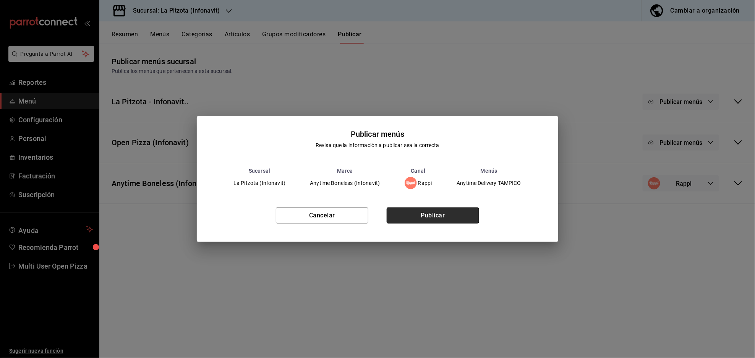
click at [457, 219] on button "Publicar" at bounding box center [433, 216] width 93 height 16
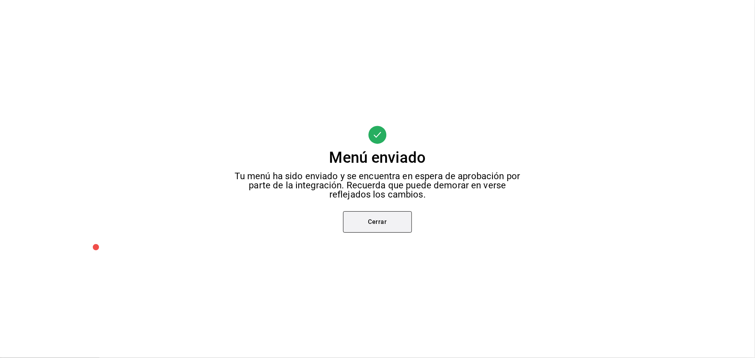
click at [392, 229] on button "Cerrar" at bounding box center [377, 221] width 69 height 21
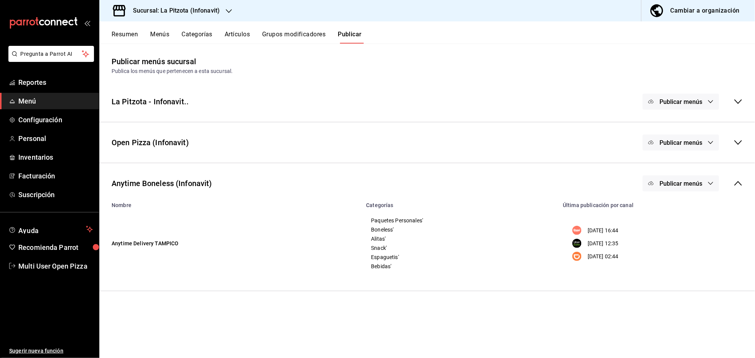
click at [223, 8] on div "Sucursal: La Pitzota (Infonavit)" at bounding box center [171, 10] width 130 height 21
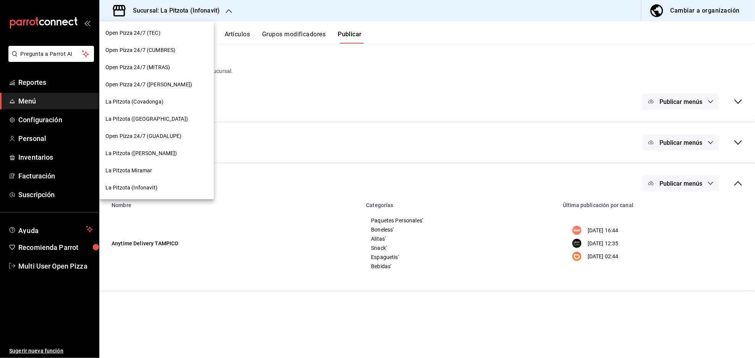
click at [153, 101] on span "La Pitzota (Covadonga)" at bounding box center [135, 102] width 58 height 8
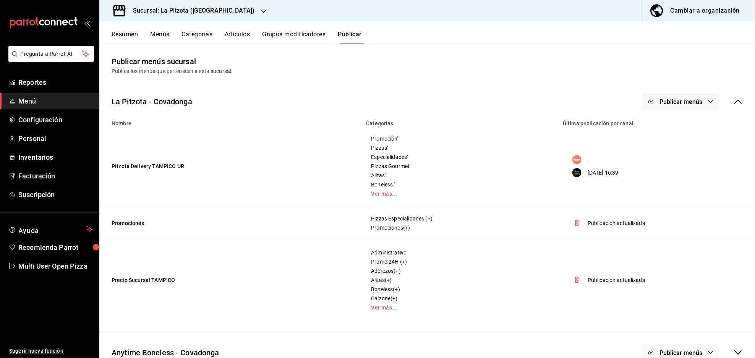
click at [734, 99] on icon at bounding box center [738, 101] width 9 height 9
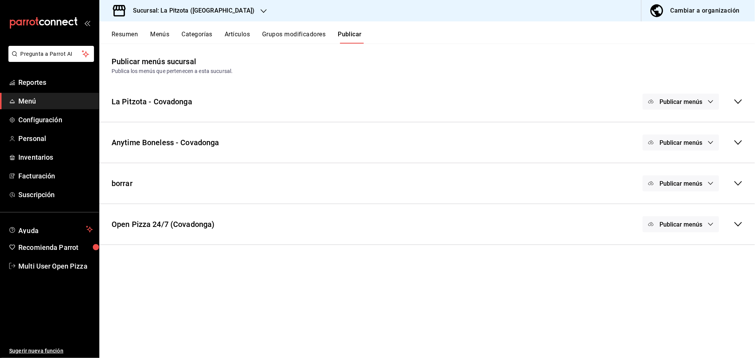
click at [737, 227] on icon at bounding box center [738, 224] width 9 height 9
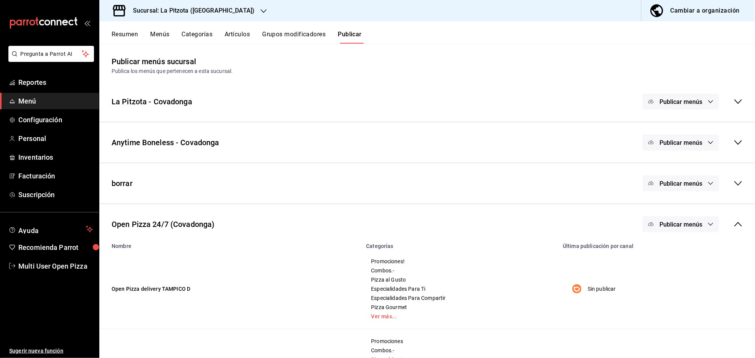
click at [698, 225] on button "Publicar menús" at bounding box center [681, 224] width 76 height 16
click at [660, 248] on img at bounding box center [658, 249] width 12 height 12
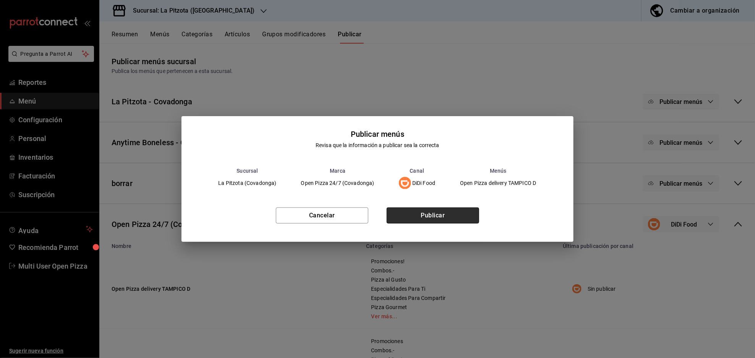
click at [461, 218] on button "Publicar" at bounding box center [433, 216] width 93 height 16
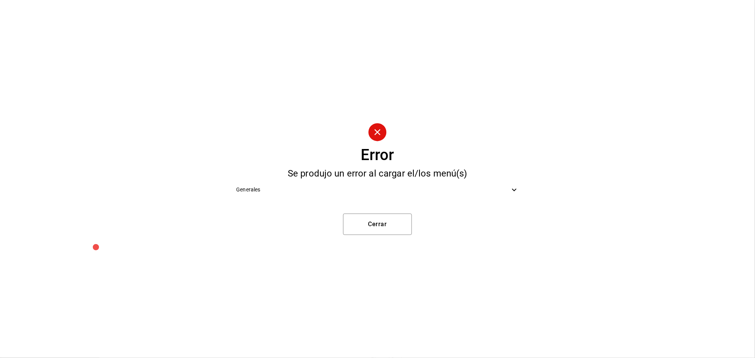
click at [462, 196] on div "Generales" at bounding box center [377, 189] width 295 height 17
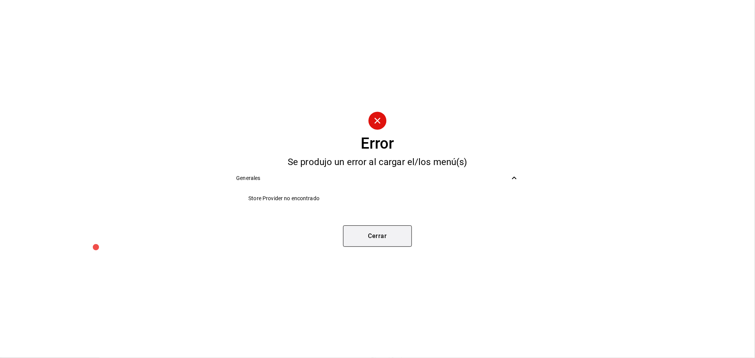
click at [387, 237] on button "Cerrar" at bounding box center [377, 236] width 69 height 21
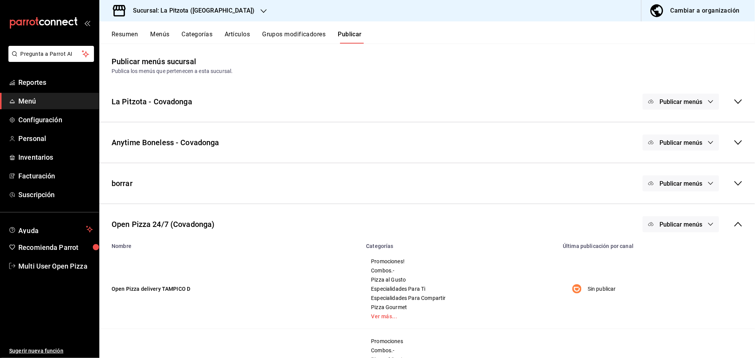
click at [698, 223] on button "Publicar menús" at bounding box center [681, 224] width 76 height 16
click at [675, 248] on span "DiDi Food" at bounding box center [684, 249] width 23 height 8
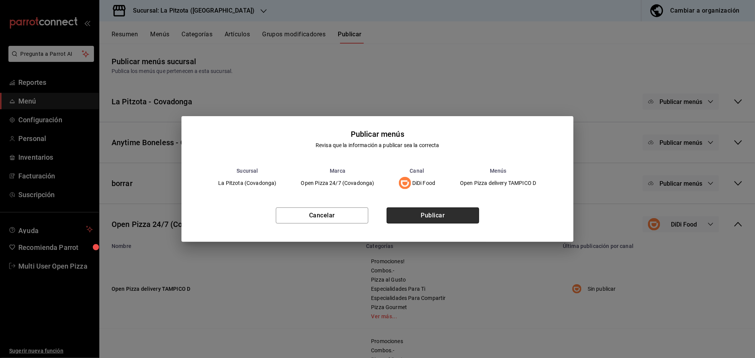
click at [471, 216] on button "Publicar" at bounding box center [433, 216] width 93 height 16
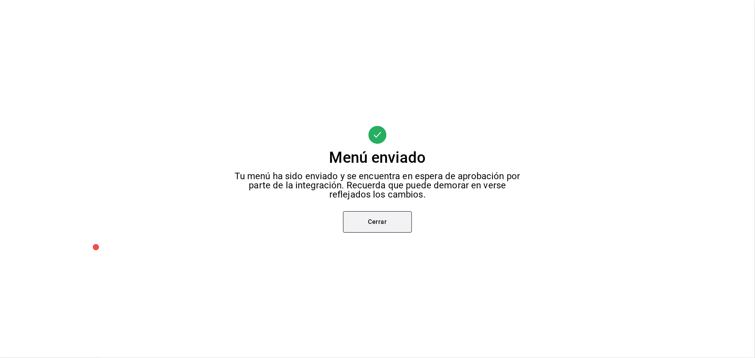
click at [396, 225] on button "Cerrar" at bounding box center [377, 221] width 69 height 21
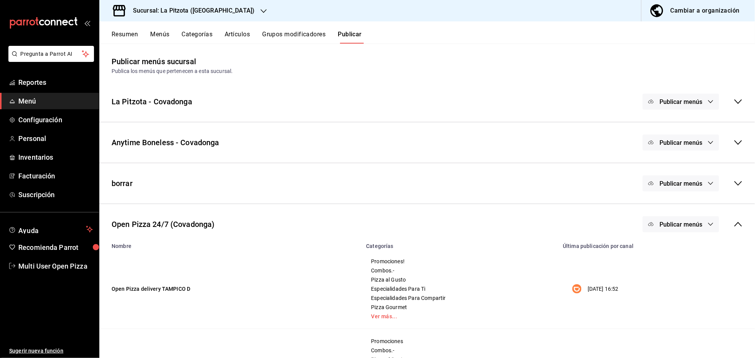
scroll to position [34, 0]
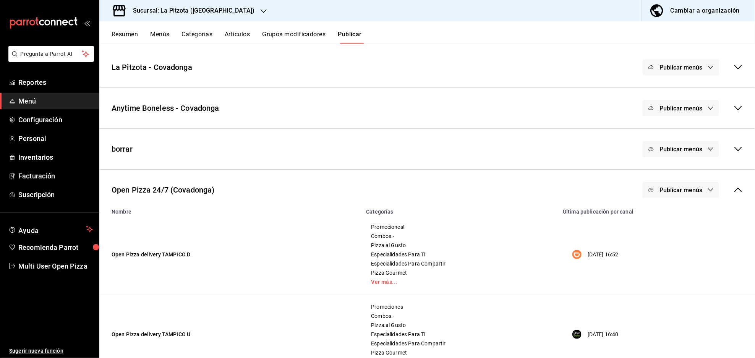
click at [739, 188] on div "Open Pizza 24/7 (Covadonga) Publicar menús" at bounding box center [427, 190] width 656 height 28
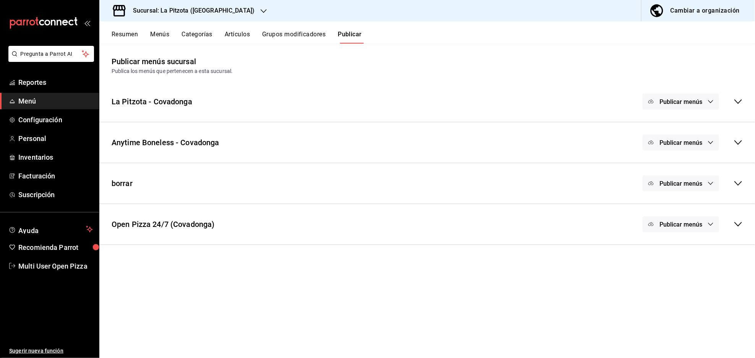
click at [36, 97] on span "Menú" at bounding box center [55, 101] width 75 height 10
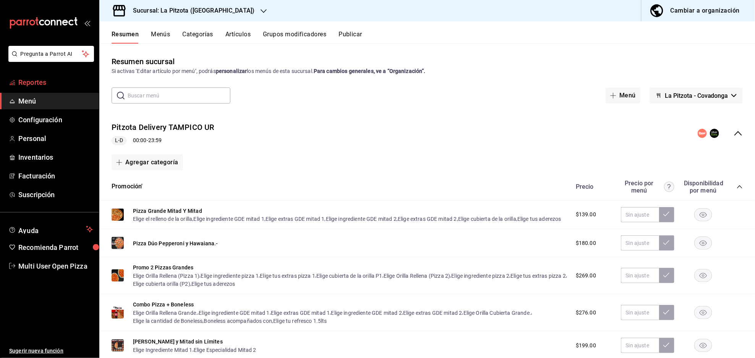
click at [36, 84] on span "Reportes" at bounding box center [55, 82] width 75 height 10
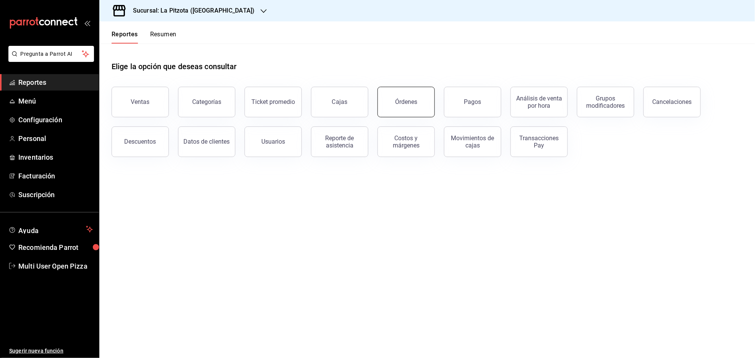
click at [415, 103] on div "Órdenes" at bounding box center [406, 101] width 22 height 7
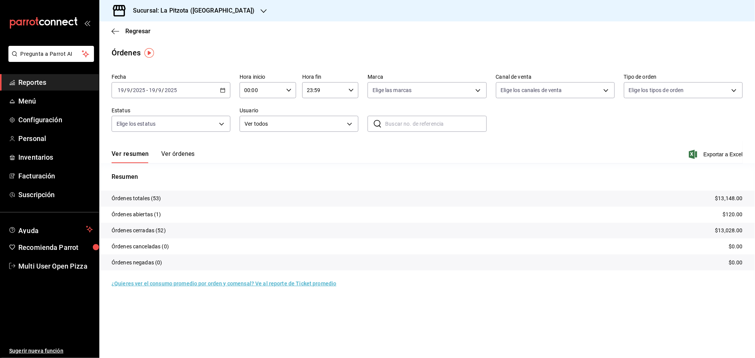
click at [188, 155] on button "Ver órdenes" at bounding box center [178, 156] width 34 height 13
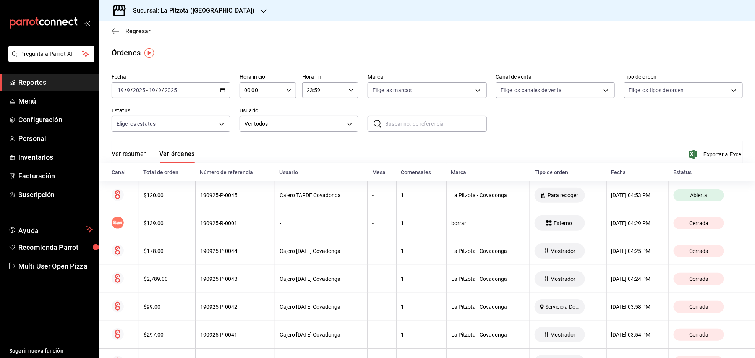
click at [117, 28] on span "Regresar" at bounding box center [131, 31] width 39 height 7
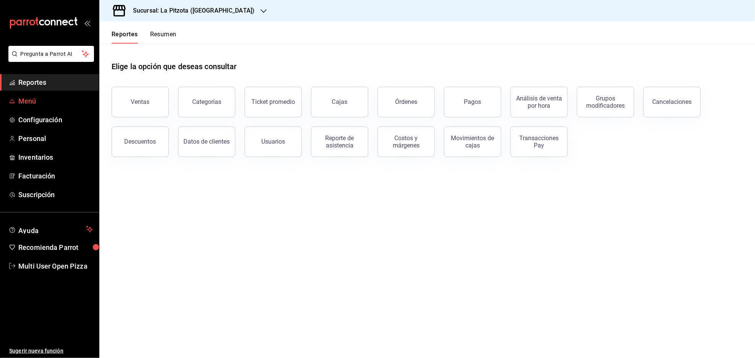
click at [40, 100] on span "Menú" at bounding box center [55, 101] width 75 height 10
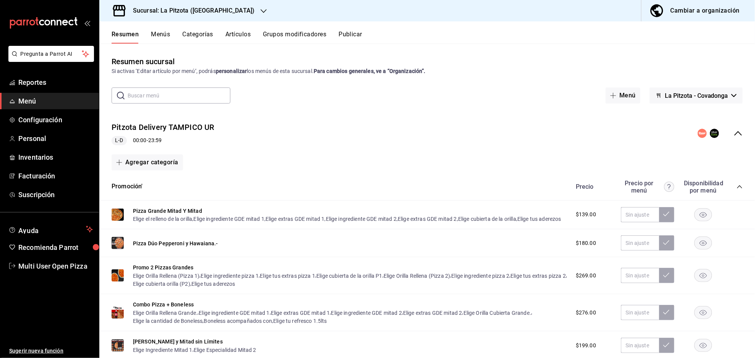
click at [702, 101] on button "La Pitzota - Covadonga" at bounding box center [696, 96] width 93 height 16
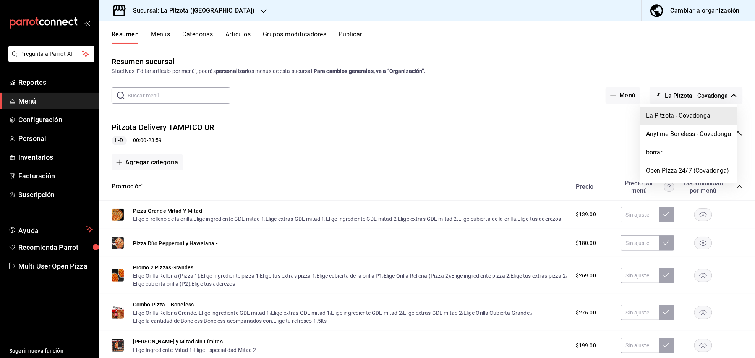
click at [692, 68] on div at bounding box center [377, 179] width 755 height 358
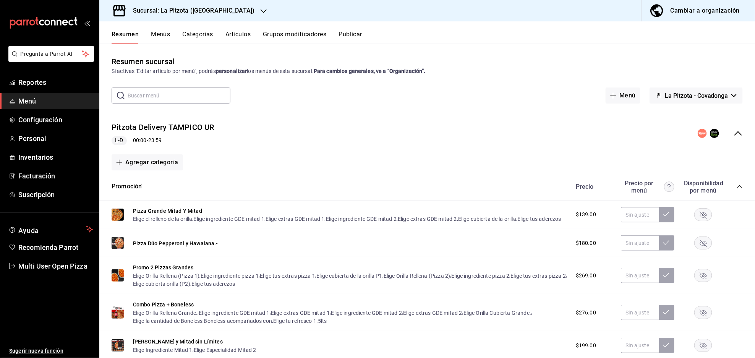
click at [719, 99] on button "La Pitzota - Covadonga" at bounding box center [696, 96] width 93 height 16
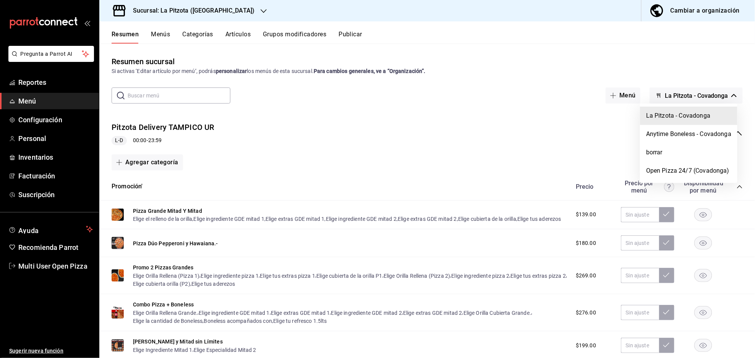
click at [712, 76] on div at bounding box center [377, 179] width 755 height 358
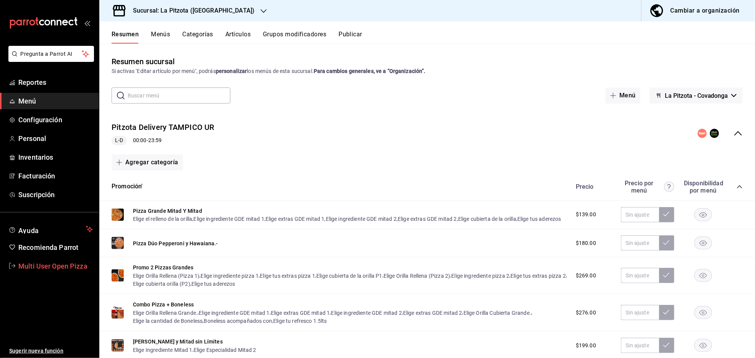
click at [56, 265] on span "Multi User Open Pizza" at bounding box center [55, 266] width 75 height 10
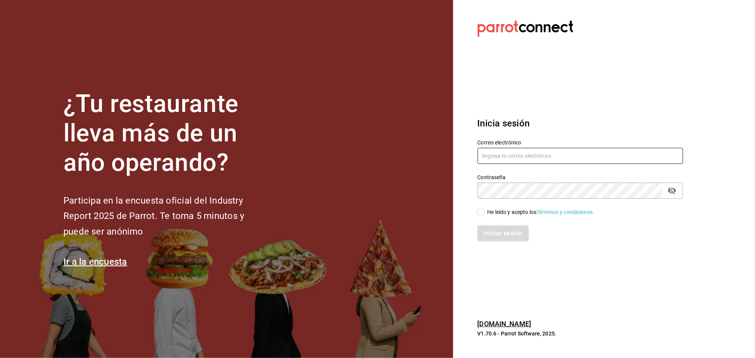
type input "multiuser@openpizza.com"
click at [479, 213] on input "He leído y acepto los Términos y condiciones." at bounding box center [481, 212] width 7 height 7
checkbox input "true"
click at [501, 236] on button "Iniciar sesión" at bounding box center [504, 234] width 52 height 16
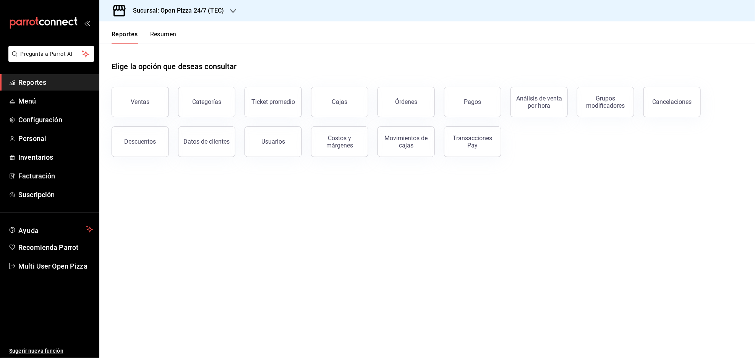
click at [226, 7] on div "Sucursal: Open Pizza 24/7 (TEC)" at bounding box center [173, 10] width 134 height 21
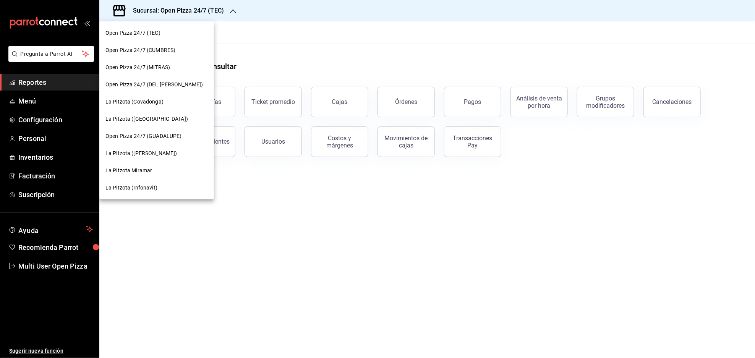
click at [156, 101] on span "La Pitzota (Covadonga)" at bounding box center [135, 102] width 58 height 8
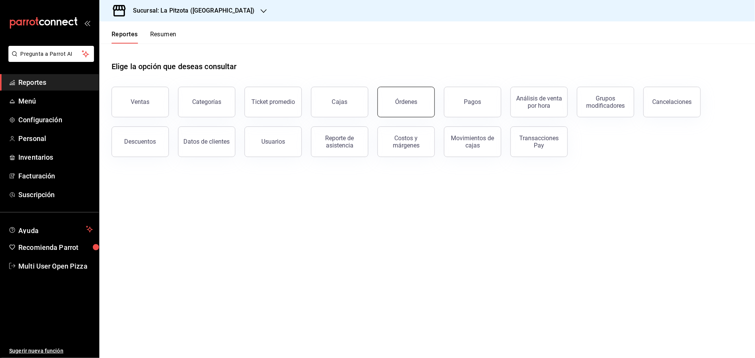
click at [400, 103] on div "Órdenes" at bounding box center [406, 101] width 22 height 7
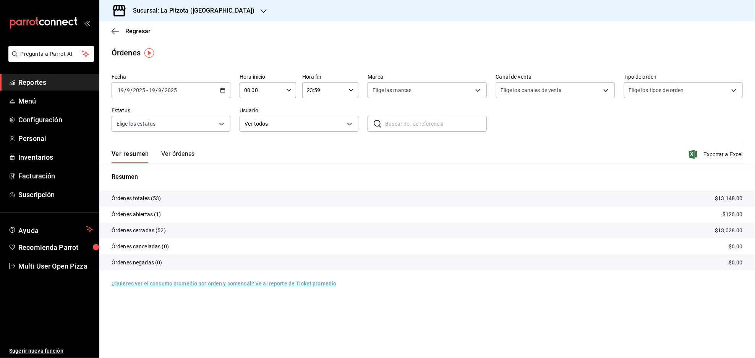
click at [168, 157] on button "Ver órdenes" at bounding box center [178, 156] width 34 height 13
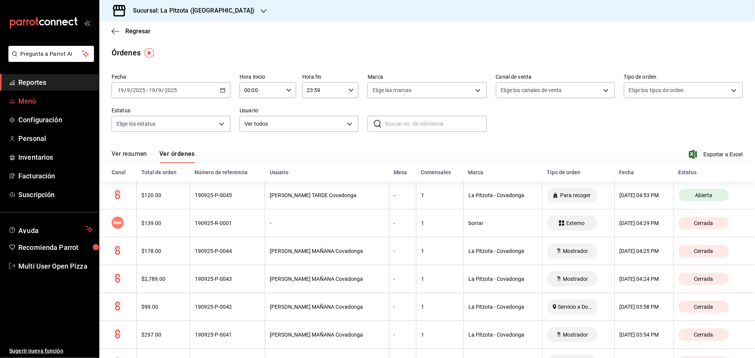
click at [41, 100] on span "Menú" at bounding box center [55, 101] width 75 height 10
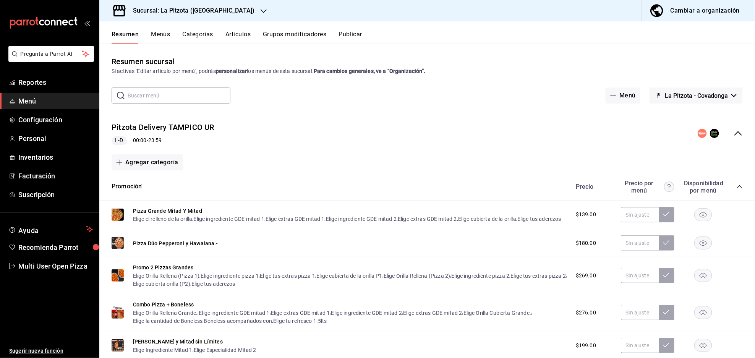
click at [690, 88] on button "La Pitzota - Covadonga" at bounding box center [696, 96] width 93 height 16
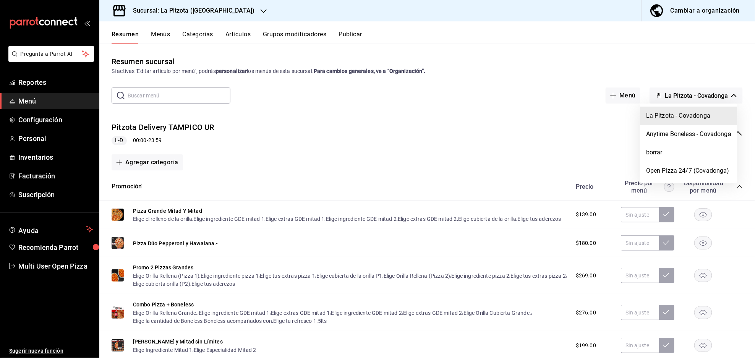
click at [690, 6] on div at bounding box center [377, 179] width 755 height 358
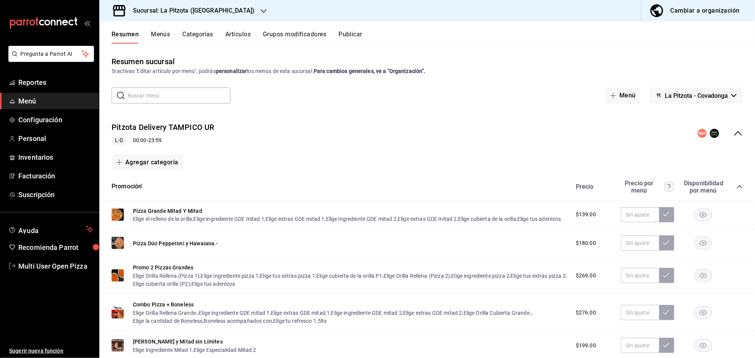
click at [689, 8] on div "Cambiar a organización" at bounding box center [705, 10] width 69 height 11
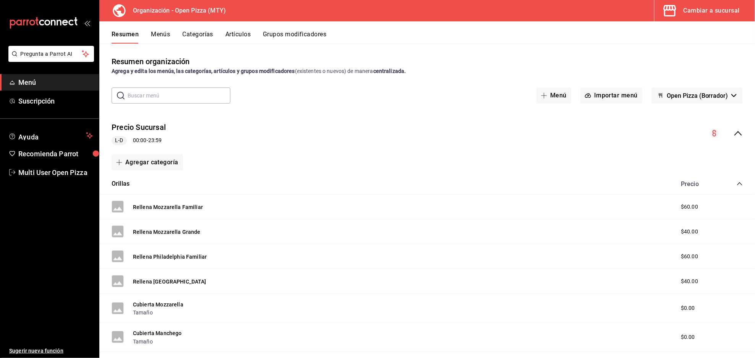
click at [734, 136] on icon "collapse-menu-row" at bounding box center [738, 133] width 9 height 9
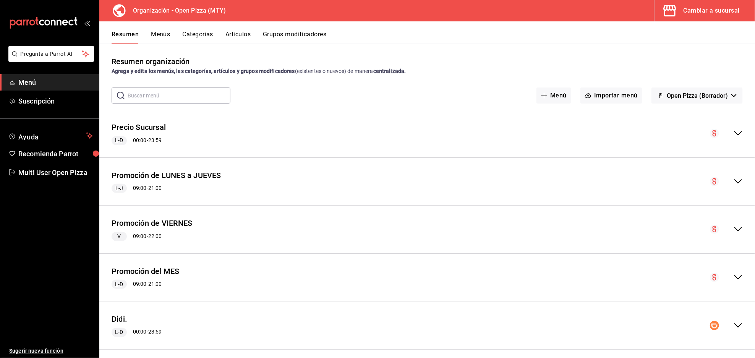
click at [734, 131] on icon "collapse-menu-row" at bounding box center [738, 133] width 9 height 9
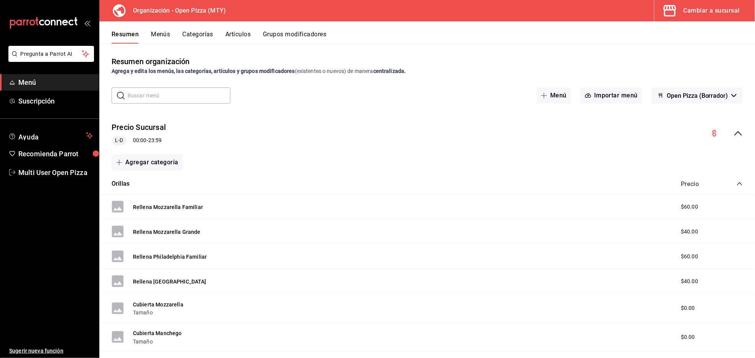
click at [734, 136] on icon "collapse-menu-row" at bounding box center [738, 133] width 9 height 9
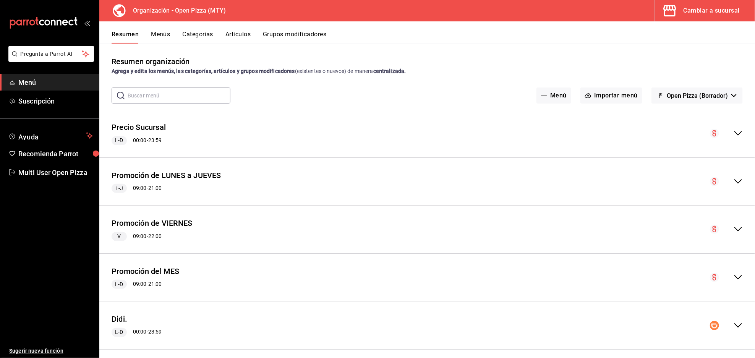
click at [736, 131] on icon "collapse-menu-row" at bounding box center [738, 133] width 9 height 9
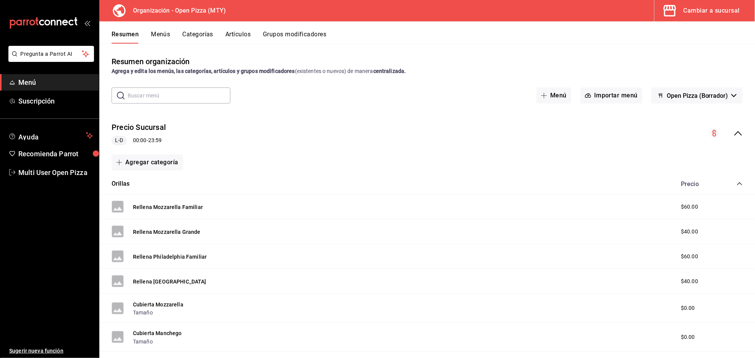
click at [734, 179] on div "Orillas Precio" at bounding box center [427, 184] width 656 height 21
click at [737, 184] on icon "collapse-category-row" at bounding box center [740, 184] width 6 height 6
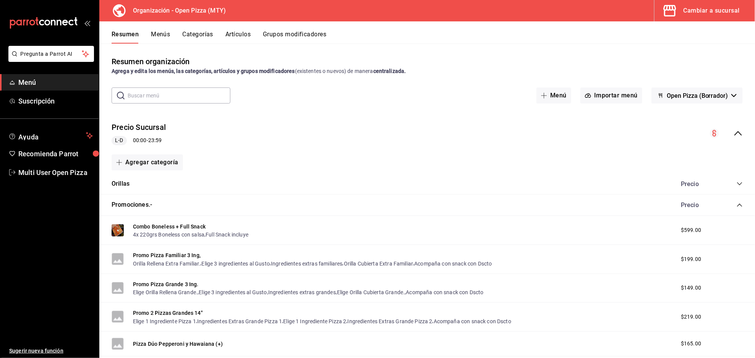
click at [239, 34] on button "Artículos" at bounding box center [238, 37] width 25 height 13
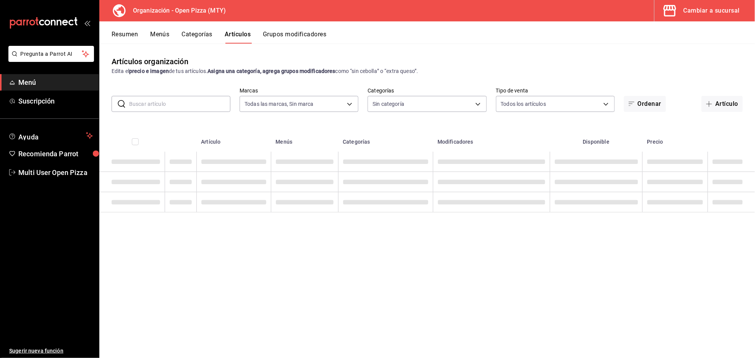
type input "fca6e098-3392-4a94-9191-30acf8f29143,3f49f697-0549-4764-b85a-f50bcfb132d4,13125…"
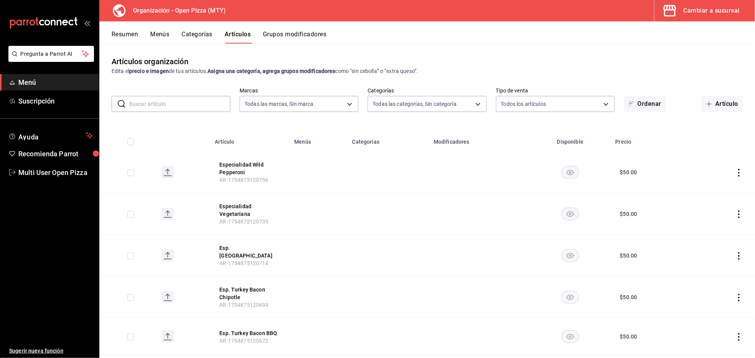
type input "4a8abb25-4169-4331-971a-9bf1d1fd451a,52cf9acf-ad24-4a41-b14a-8a40345256bf,c7e4a…"
click at [179, 103] on input "text" at bounding box center [179, 103] width 101 height 15
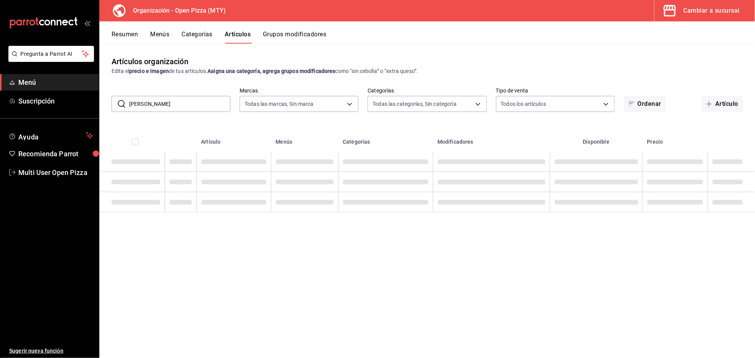
type input "I"
type input "P"
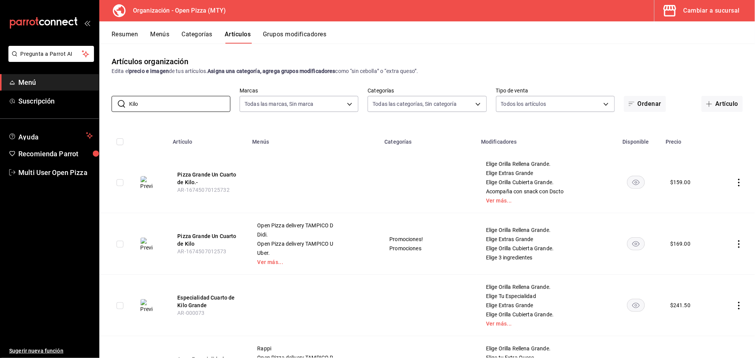
type input "Kilo"
click at [272, 260] on link "Ver más..." at bounding box center [313, 262] width 113 height 5
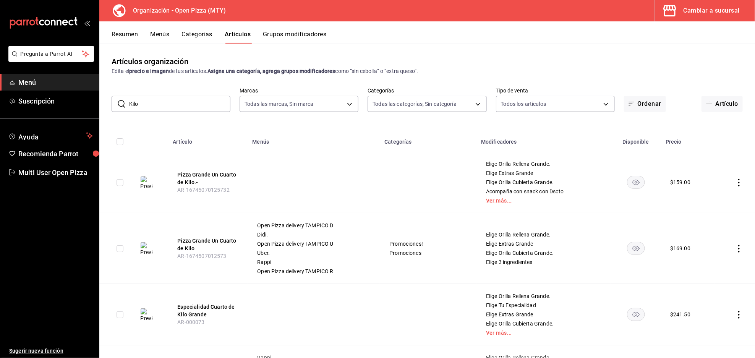
click at [493, 203] on link "Ver más..." at bounding box center [543, 200] width 115 height 5
click at [186, 175] on button "Pizza Grande Un Cuarto de Kilo.-" at bounding box center [207, 178] width 61 height 15
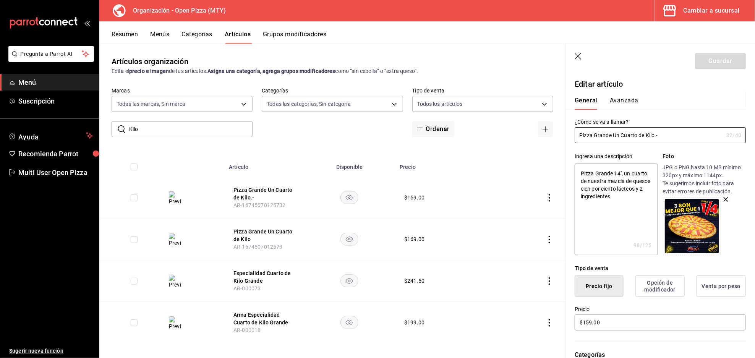
type textarea "x"
type input "$159.00"
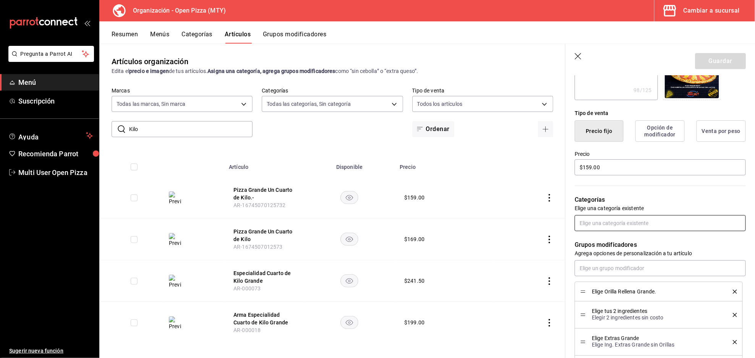
scroll to position [153, 0]
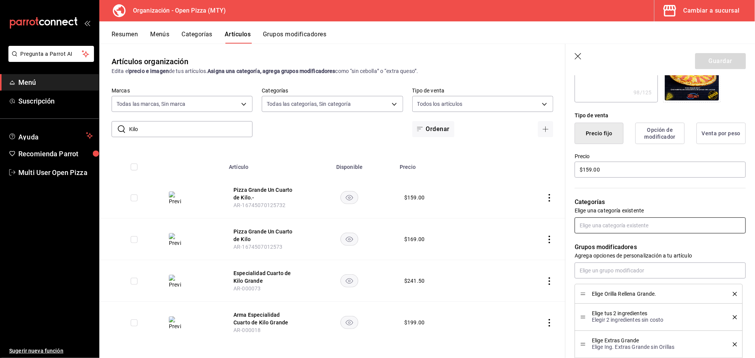
click at [614, 222] on input "text" at bounding box center [660, 226] width 171 height 16
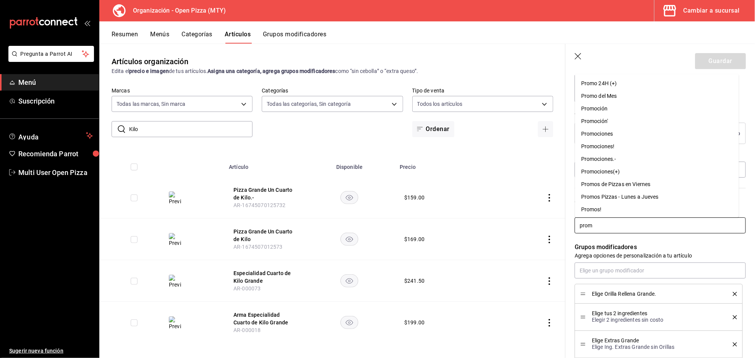
type input "promo"
click at [621, 161] on li "Promociones.-" at bounding box center [657, 159] width 164 height 13
type textarea "x"
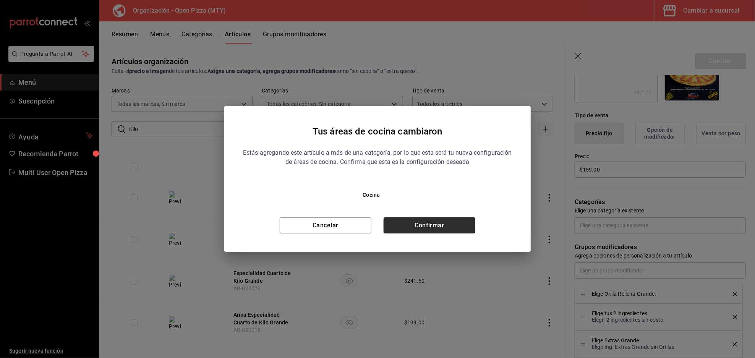
click at [434, 227] on button "Confirmar" at bounding box center [430, 226] width 92 height 16
type textarea "x"
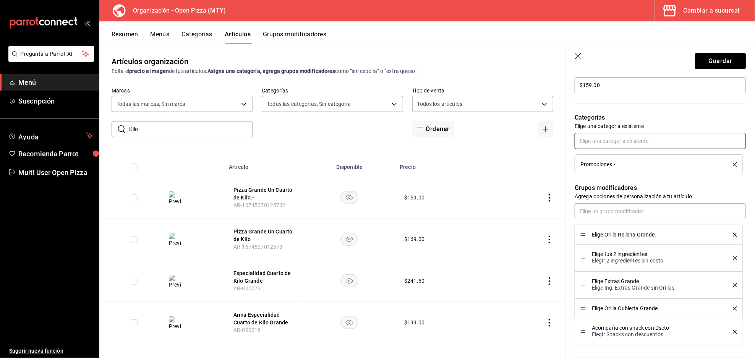
scroll to position [405, 0]
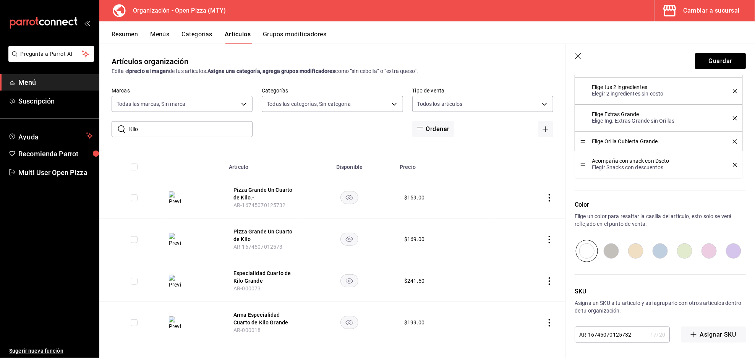
click at [683, 251] on input "radio" at bounding box center [685, 251] width 24 height 22
radio input "true"
click at [719, 59] on button "Guardar" at bounding box center [720, 61] width 51 height 16
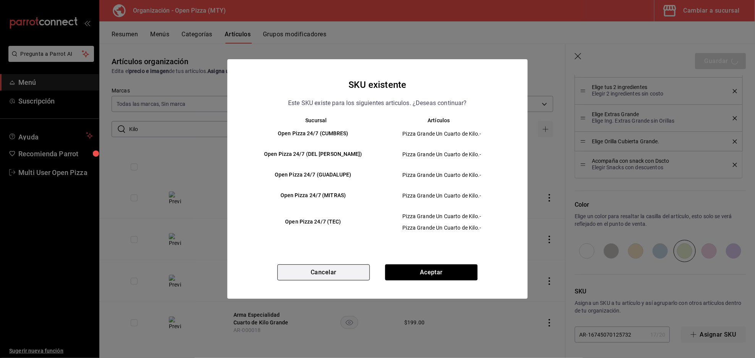
click at [342, 270] on button "Cancelar" at bounding box center [324, 273] width 93 height 16
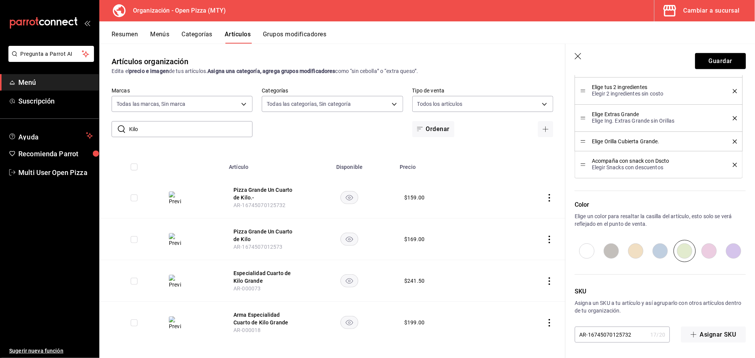
scroll to position [3, 0]
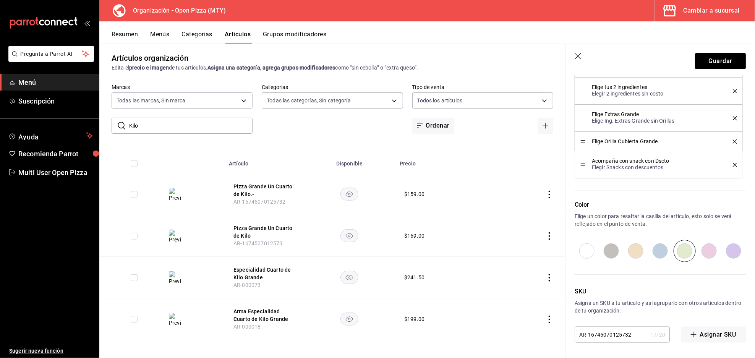
click at [578, 52] on header "Guardar" at bounding box center [661, 59] width 190 height 31
click at [577, 55] on icon "button" at bounding box center [578, 56] width 6 height 6
type textarea "x"
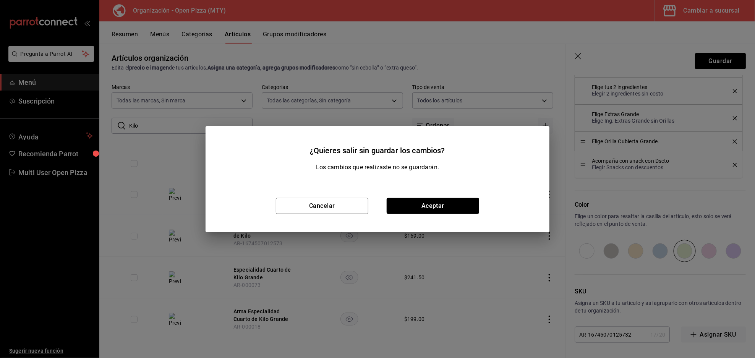
drag, startPoint x: 413, startPoint y: 203, endPoint x: 424, endPoint y: 224, distance: 24.5
click at [414, 203] on button "Aceptar" at bounding box center [433, 206] width 93 height 16
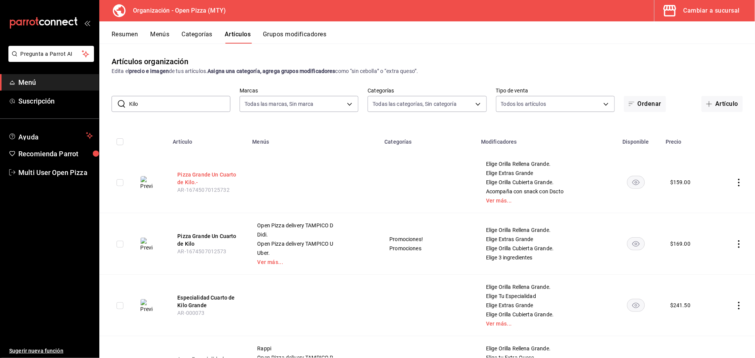
click at [214, 173] on button "Pizza Grande Un Cuarto de Kilo.-" at bounding box center [207, 178] width 61 height 15
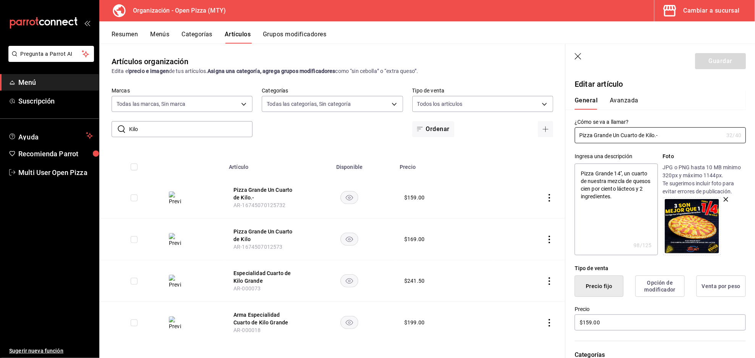
type textarea "x"
type input "$159.00"
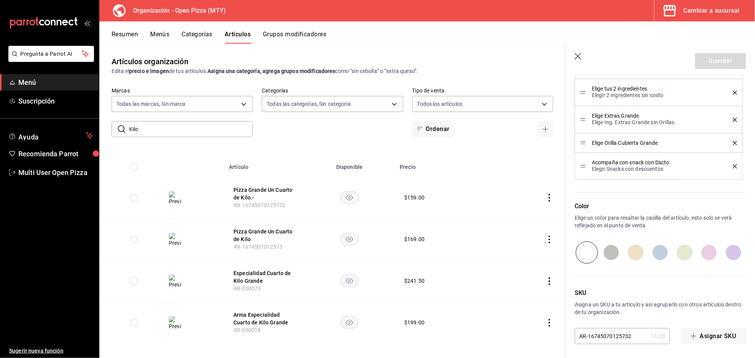
scroll to position [379, 0]
click at [683, 251] on input "radio" at bounding box center [685, 251] width 24 height 22
radio input "true"
click at [713, 60] on button "Guardar" at bounding box center [720, 61] width 51 height 16
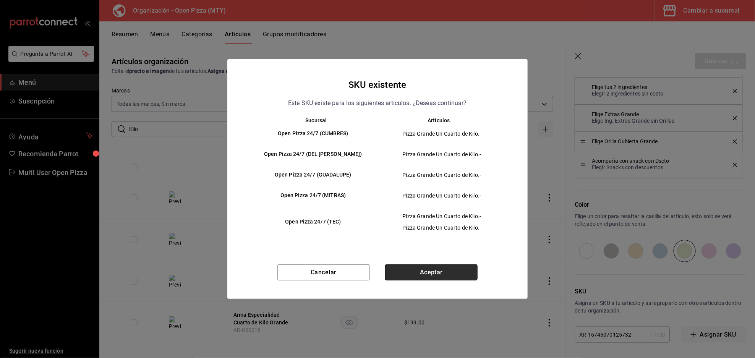
click at [430, 274] on button "Aceptar" at bounding box center [431, 273] width 93 height 16
type textarea "x"
type input "AR-1758322640597"
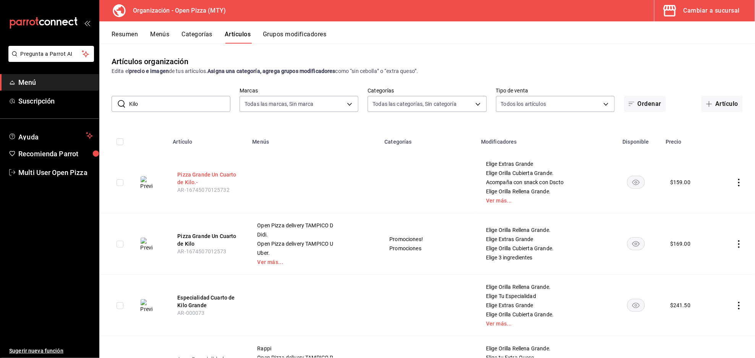
click at [200, 177] on button "Pizza Grande Un Cuarto de Kilo.-" at bounding box center [207, 178] width 61 height 15
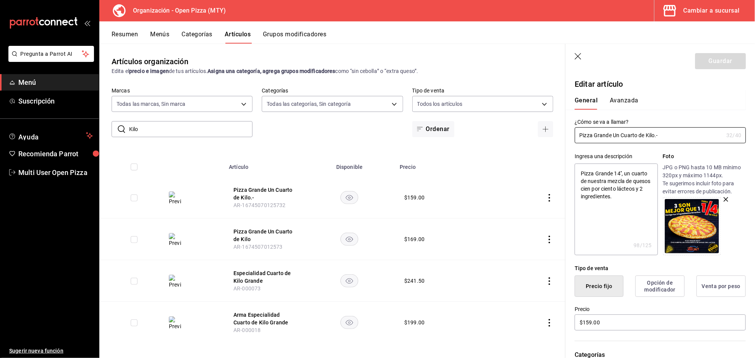
type textarea "x"
type input "$159.00"
radio input "false"
radio input "true"
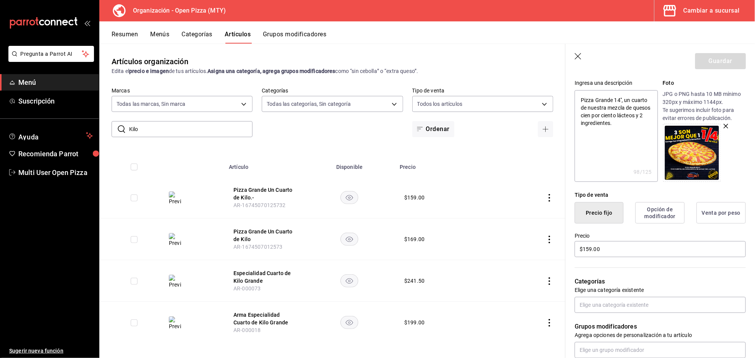
scroll to position [175, 0]
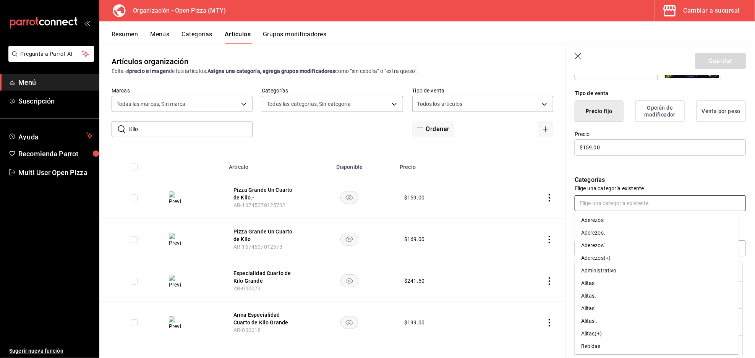
click at [674, 200] on input "text" at bounding box center [660, 203] width 171 height 16
click at [581, 58] on icon "button" at bounding box center [579, 57] width 8 height 8
click at [581, 58] on icon "button" at bounding box center [578, 56] width 6 height 6
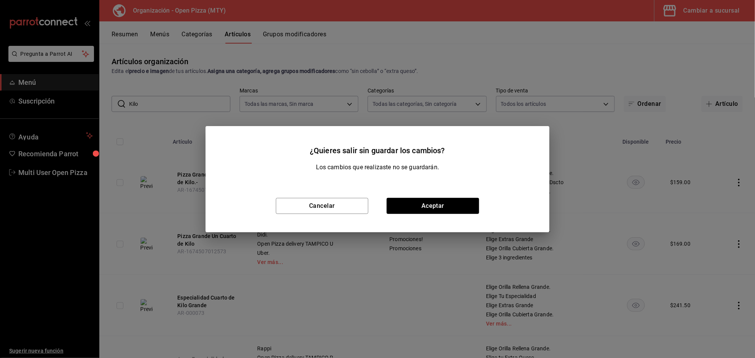
click at [453, 193] on div "Cancelar Aceptar" at bounding box center [378, 206] width 344 height 53
click at [459, 204] on button "Aceptar" at bounding box center [433, 206] width 93 height 16
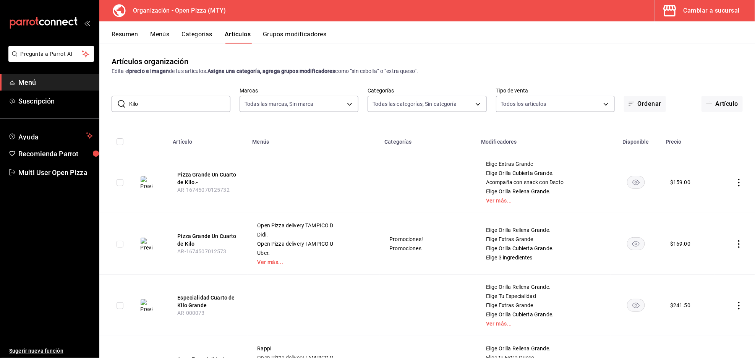
click at [127, 34] on button "Resumen" at bounding box center [125, 37] width 26 height 13
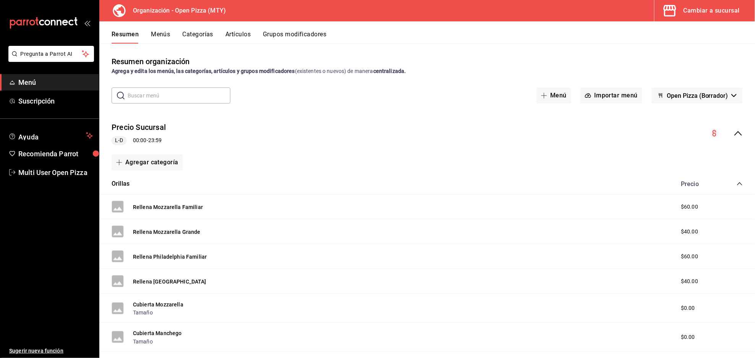
click at [737, 185] on icon "collapse-category-row" at bounding box center [740, 184] width 6 height 6
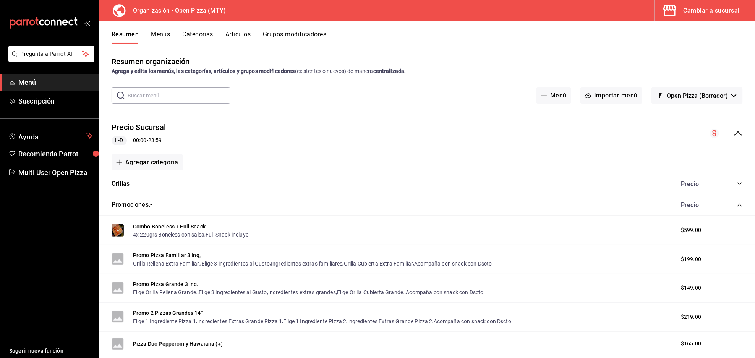
click at [235, 33] on button "Artículos" at bounding box center [238, 37] width 25 height 13
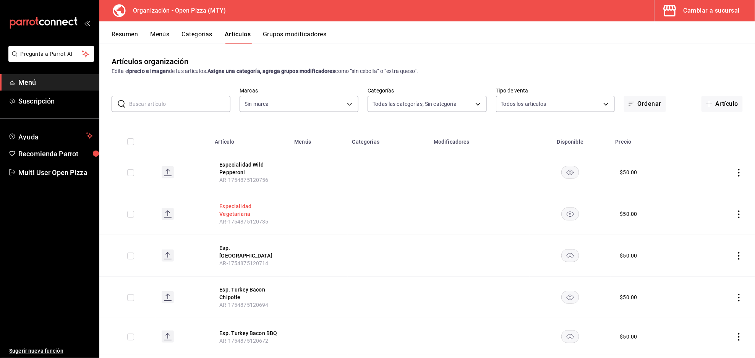
type input "4a8abb25-4169-4331-971a-9bf1d1fd451a,52cf9acf-ad24-4a41-b14a-8a40345256bf,c7e4a…"
type input "fca6e098-3392-4a94-9191-30acf8f29143,3f49f697-0549-4764-b85a-f50bcfb132d4,13125…"
click at [181, 104] on input "text" at bounding box center [179, 103] width 101 height 15
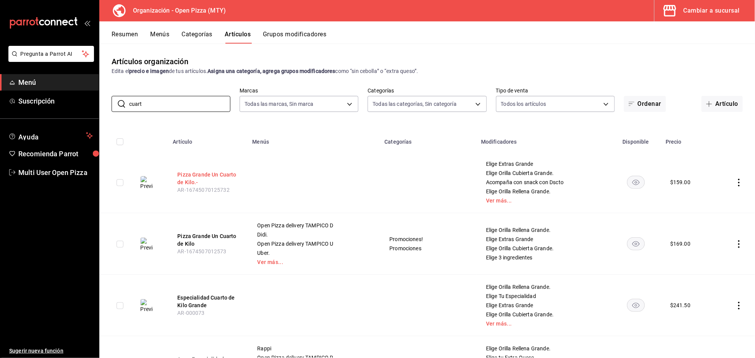
type input "cuart"
click at [189, 180] on button "Pizza Grande Un Cuarto de Kilo.-" at bounding box center [207, 178] width 61 height 15
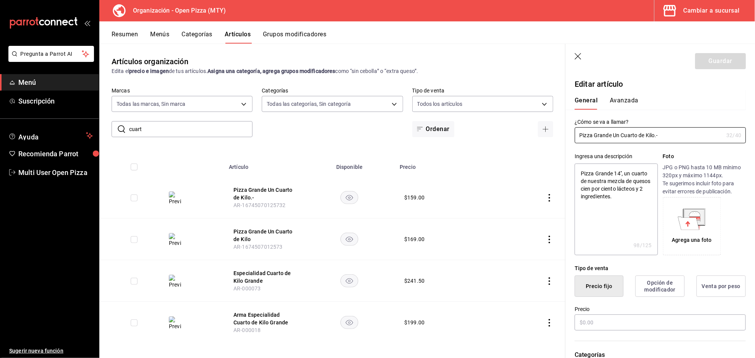
type textarea "x"
type input "$159.00"
radio input "false"
radio input "true"
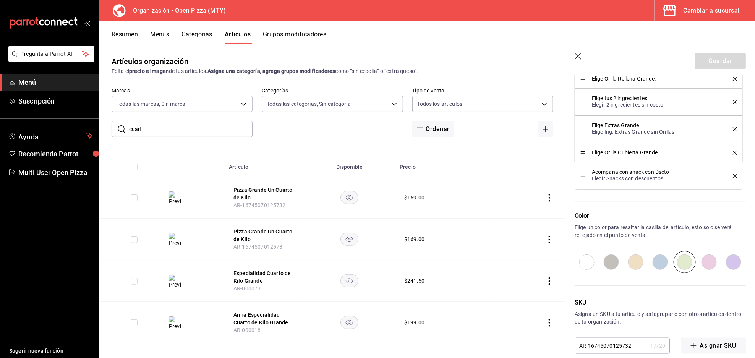
scroll to position [379, 0]
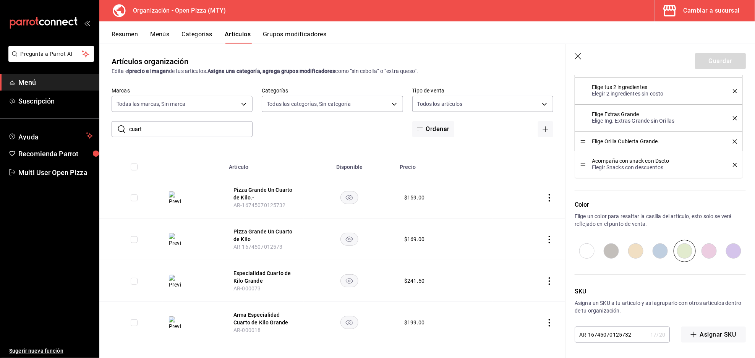
click at [632, 340] on input "AR-16745070125732" at bounding box center [611, 334] width 73 height 15
type textarea "x"
type input "AR-167450701257329"
type textarea "x"
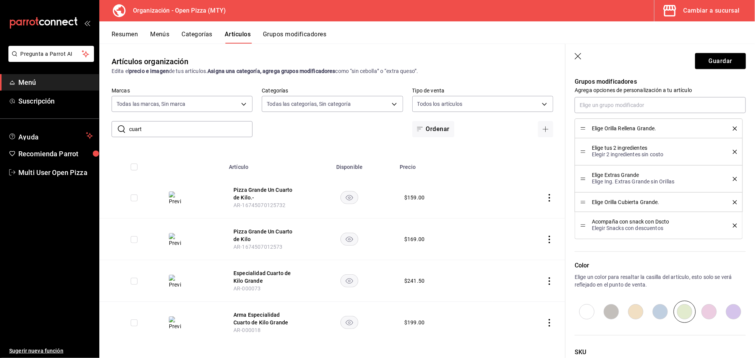
scroll to position [226, 0]
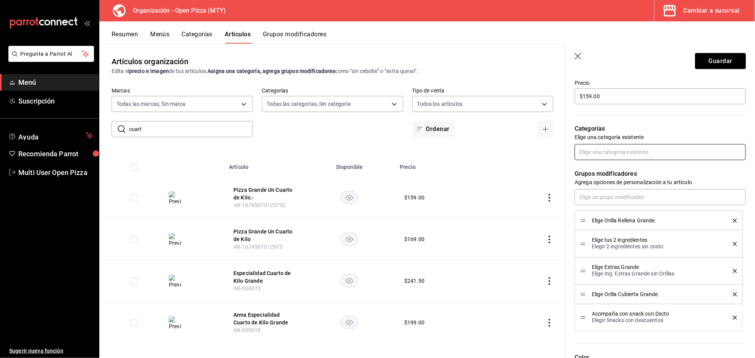
type input "AR-167450701257329"
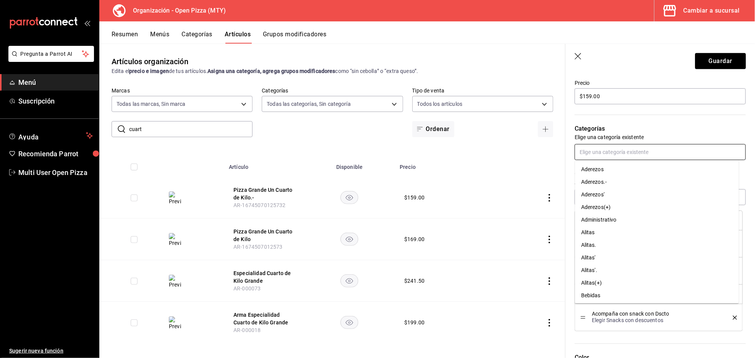
click at [651, 159] on input "text" at bounding box center [660, 152] width 171 height 16
type input "promo"
click at [627, 243] on li "Promociones.-" at bounding box center [657, 245] width 164 height 13
type textarea "x"
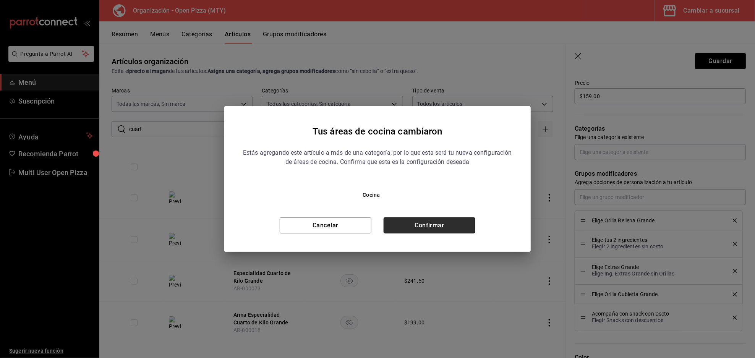
click at [450, 222] on button "Confirmar" at bounding box center [430, 226] width 92 height 16
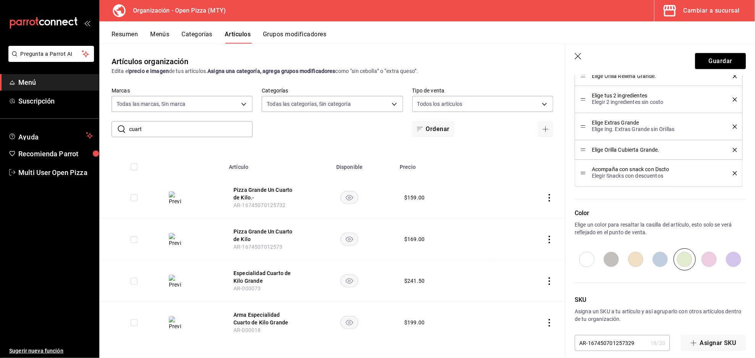
scroll to position [405, 0]
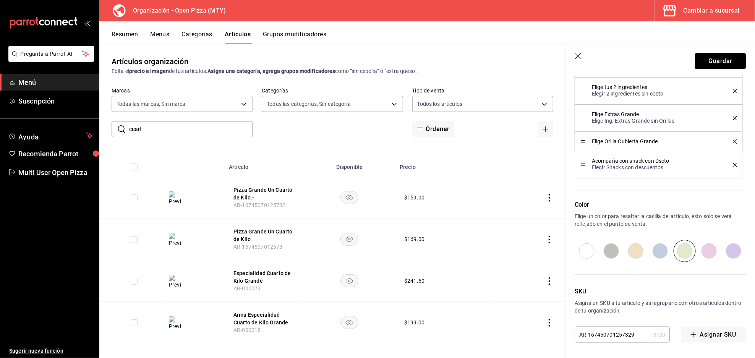
click at [719, 58] on button "Guardar" at bounding box center [720, 61] width 51 height 16
type textarea "x"
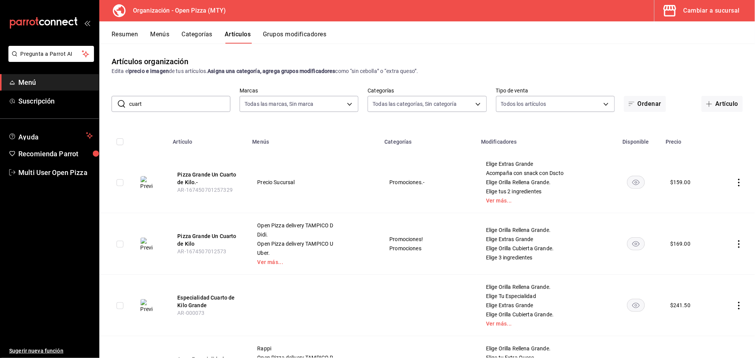
click at [119, 28] on div "Resumen Menús Categorías Artículos Grupos modificadores" at bounding box center [427, 32] width 656 height 22
click at [122, 34] on button "Resumen" at bounding box center [125, 37] width 26 height 13
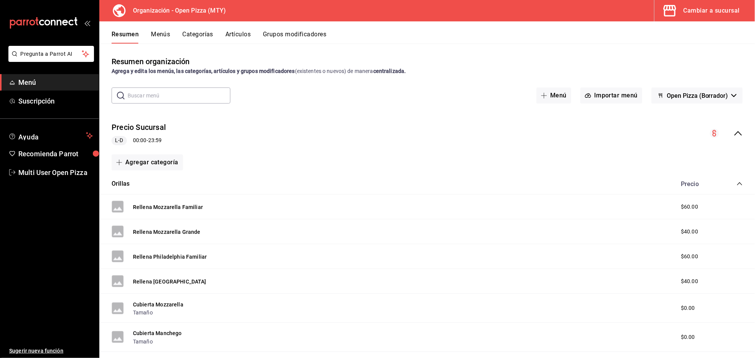
click at [737, 185] on icon "collapse-category-row" at bounding box center [740, 184] width 6 height 6
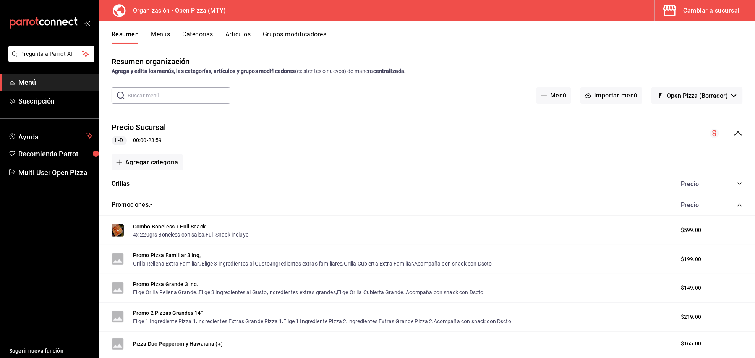
click at [154, 39] on button "Menús" at bounding box center [160, 37] width 19 height 13
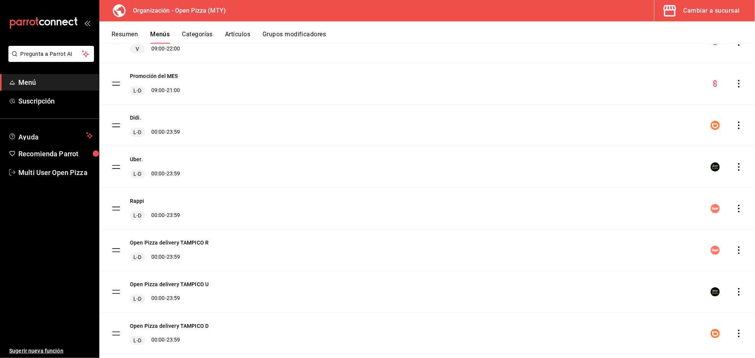
scroll to position [190, 0]
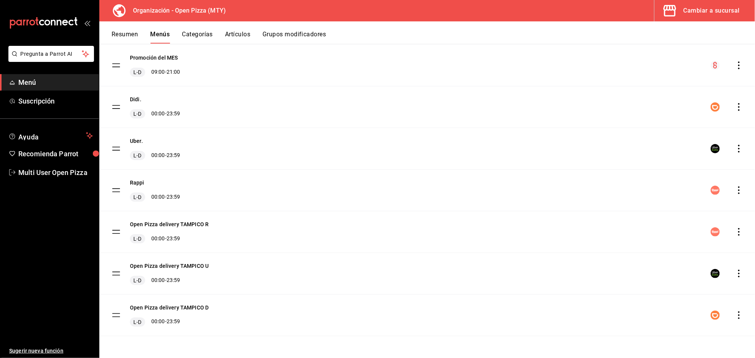
click at [199, 34] on button "Categorías" at bounding box center [197, 37] width 31 height 13
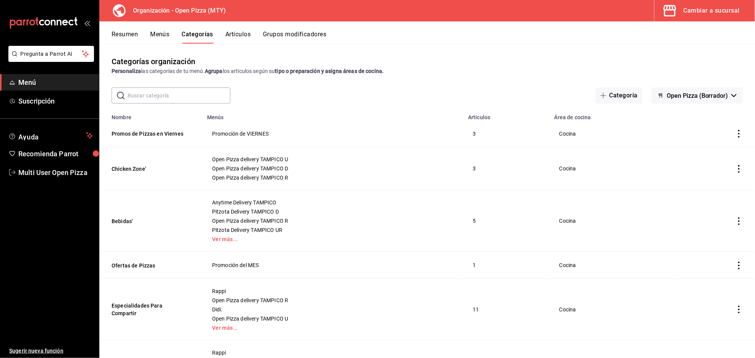
click at [186, 89] on input "text" at bounding box center [179, 95] width 103 height 15
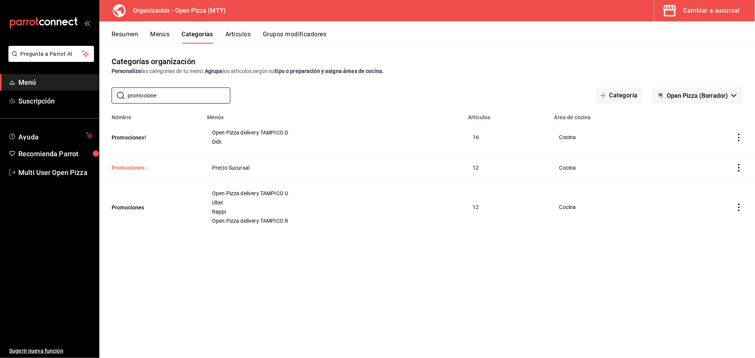
type input "promocione"
click at [132, 166] on button "Promociones.-" at bounding box center [150, 168] width 76 height 8
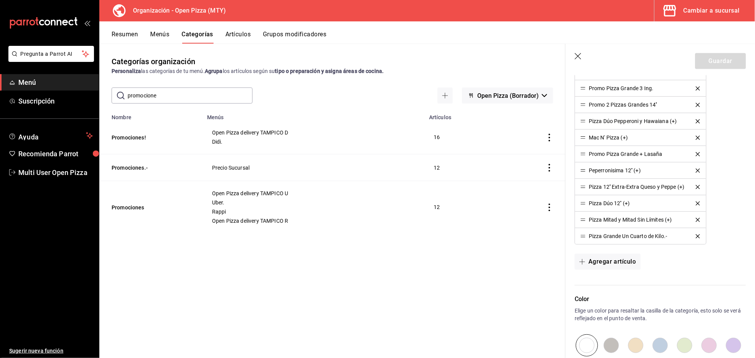
scroll to position [510, 0]
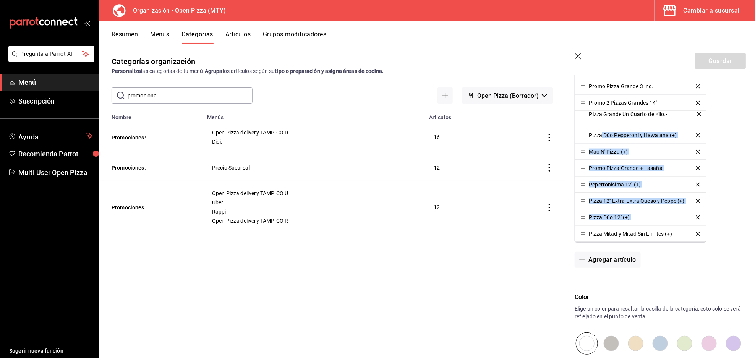
drag, startPoint x: 585, startPoint y: 237, endPoint x: 602, endPoint y: 116, distance: 121.7
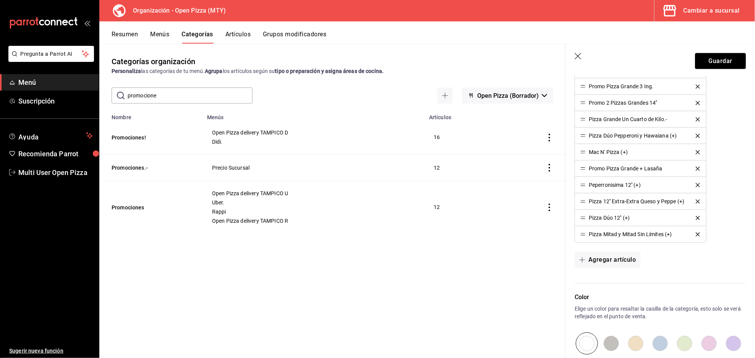
click at [727, 158] on div "Combo Boneless + Full Snack Promo Pizza Familiar 3 Ing, Promo Pizza Grande 3 In…" at bounding box center [660, 144] width 171 height 198
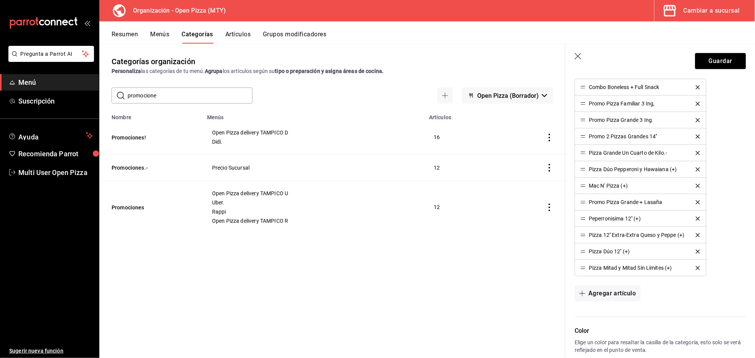
scroll to position [459, 0]
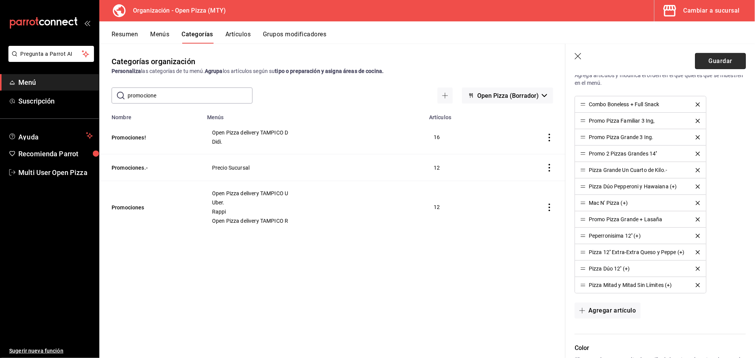
click at [722, 60] on button "Guardar" at bounding box center [720, 61] width 51 height 16
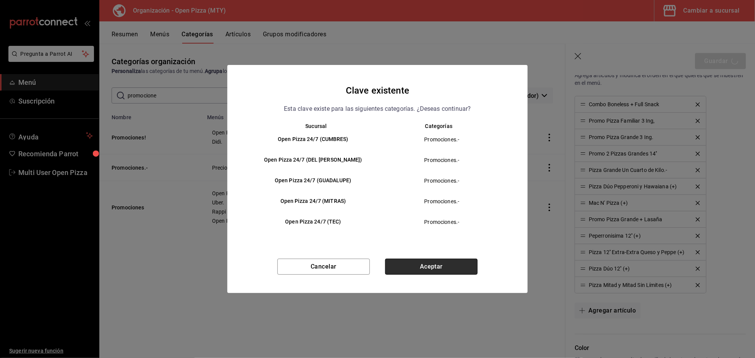
click at [448, 262] on button "Aceptar" at bounding box center [431, 267] width 93 height 16
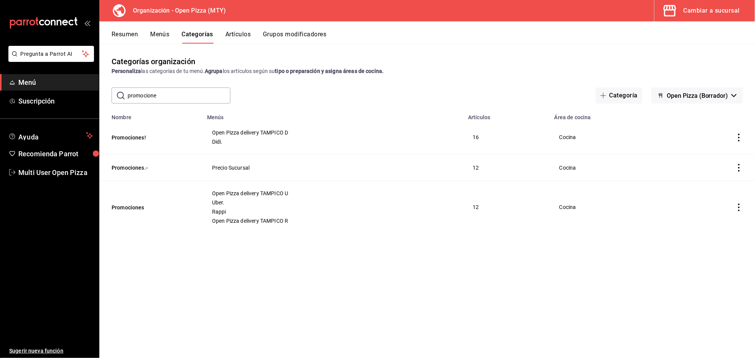
click at [236, 34] on button "Artículos" at bounding box center [238, 37] width 25 height 13
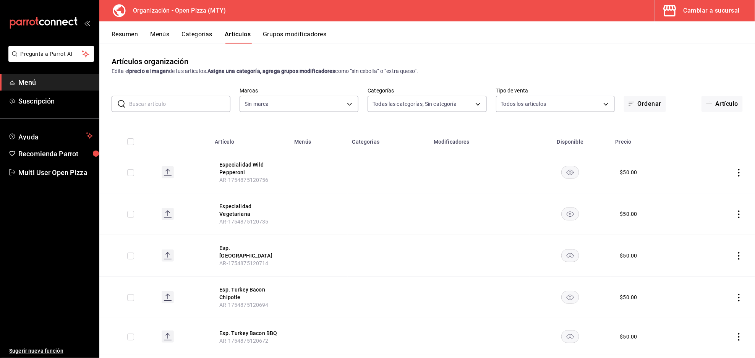
type input "4a8abb25-4169-4331-971a-9bf1d1fd451a,52cf9acf-ad24-4a41-b14a-8a40345256bf,c7e4a…"
type input "fca6e098-3392-4a94-9191-30acf8f29143,3f49f697-0549-4764-b85a-f50bcfb132d4,13125…"
click at [502, 42] on div "Resumen Menús Categorías Artículos Grupos modificadores" at bounding box center [434, 37] width 644 height 13
click at [426, 26] on div "Resumen Menús Categorías Artículos Grupos modificadores" at bounding box center [427, 32] width 656 height 22
click at [525, 34] on div "Resumen Menús Categorías Artículos Grupos modificadores" at bounding box center [434, 37] width 644 height 13
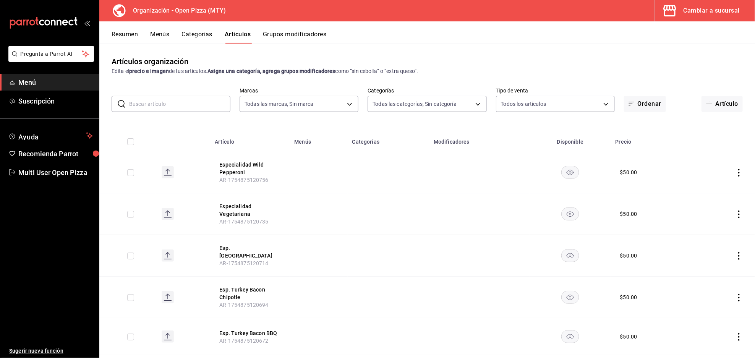
click at [155, 36] on button "Menús" at bounding box center [159, 37] width 19 height 13
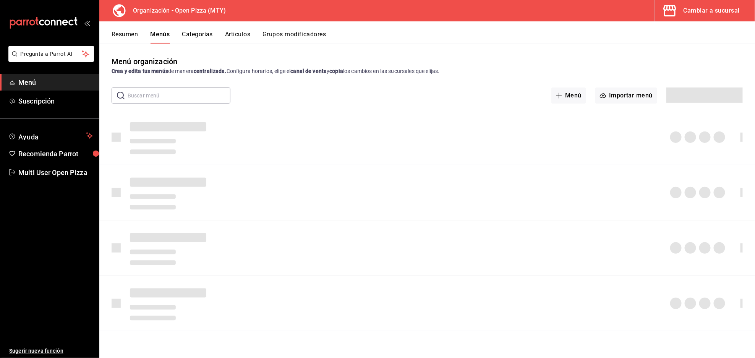
click at [477, 36] on div "Resumen Menús Categorías Artículos Grupos modificadores" at bounding box center [434, 37] width 644 height 13
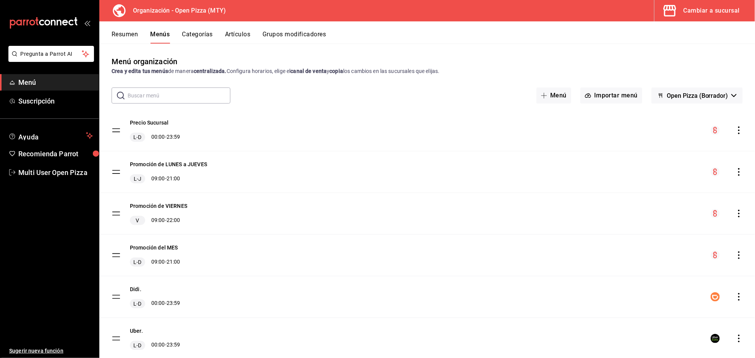
click at [241, 32] on button "Artículos" at bounding box center [237, 37] width 25 height 13
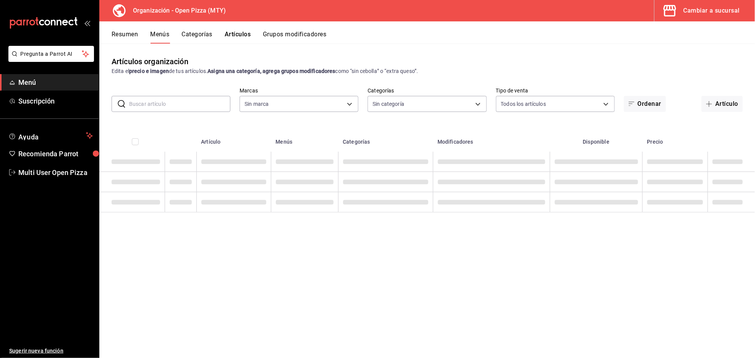
click at [433, 38] on div "Resumen Menús Categorías Artículos Grupos modificadores" at bounding box center [434, 37] width 644 height 13
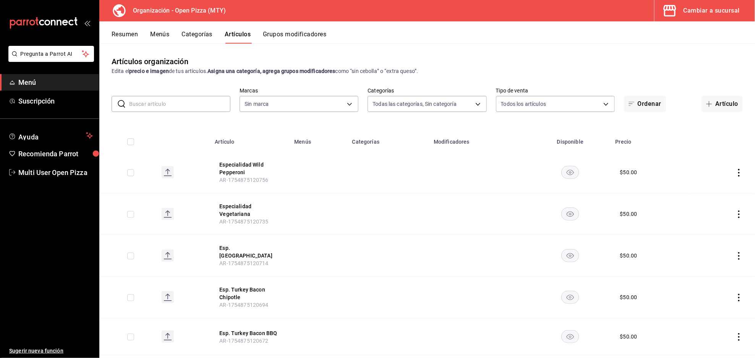
type input "4a8abb25-4169-4331-971a-9bf1d1fd451a,52cf9acf-ad24-4a41-b14a-8a40345256bf,c7e4a…"
type input "fca6e098-3392-4a94-9191-30acf8f29143,3f49f697-0549-4764-b85a-f50bcfb132d4,13125…"
click at [134, 35] on button "Resumen" at bounding box center [125, 37] width 26 height 13
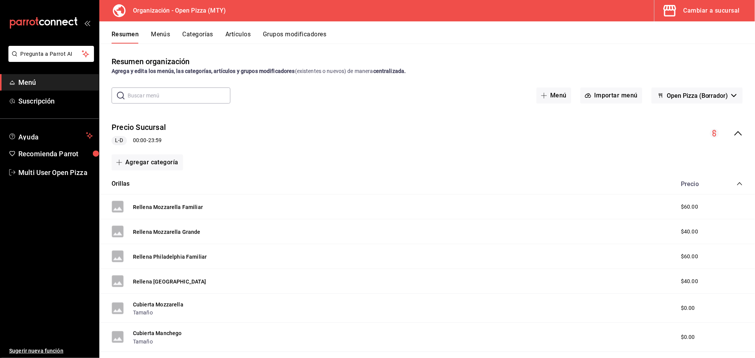
click at [733, 187] on div "Precio" at bounding box center [709, 183] width 70 height 7
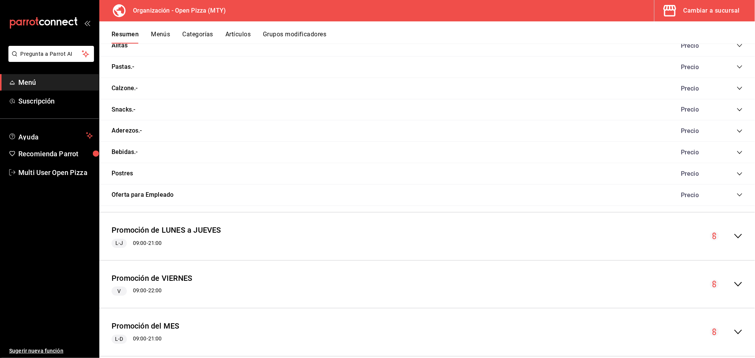
scroll to position [866, 0]
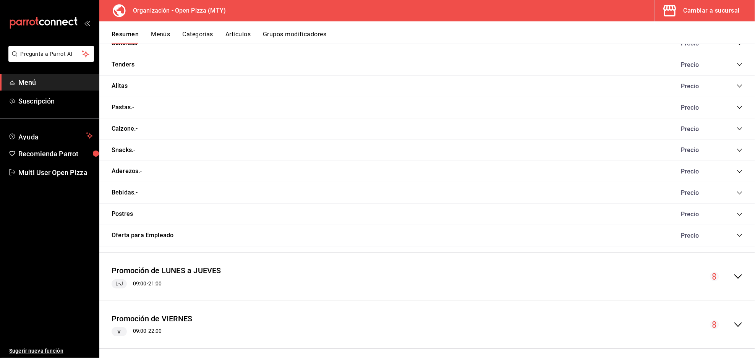
click at [737, 193] on icon "collapse-category-row" at bounding box center [740, 193] width 6 height 6
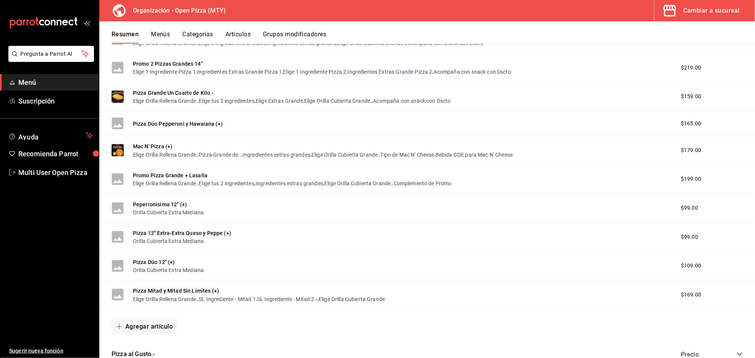
scroll to position [357, 0]
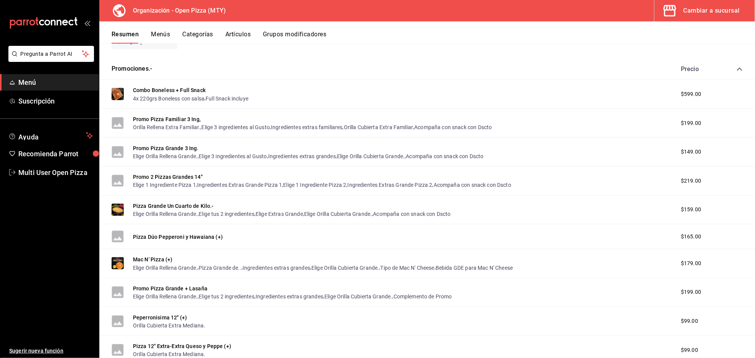
click at [737, 71] on icon "collapse-category-row" at bounding box center [740, 69] width 6 height 6
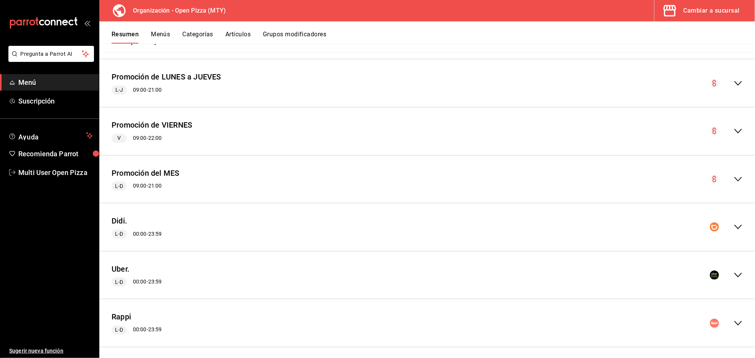
scroll to position [1016, 0]
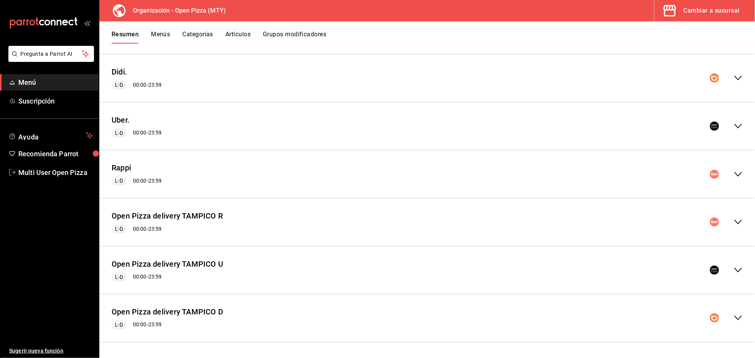
drag, startPoint x: 731, startPoint y: 75, endPoint x: 719, endPoint y: 104, distance: 32.0
click at [734, 75] on icon "collapse-menu-row" at bounding box center [738, 77] width 9 height 9
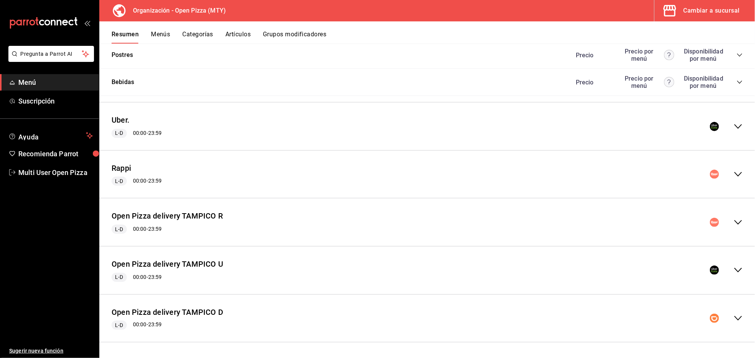
scroll to position [2021, 0]
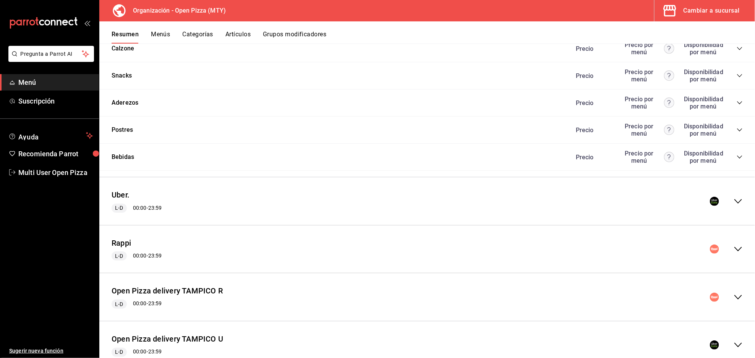
click at [737, 160] on icon "collapse-category-row" at bounding box center [740, 157] width 6 height 6
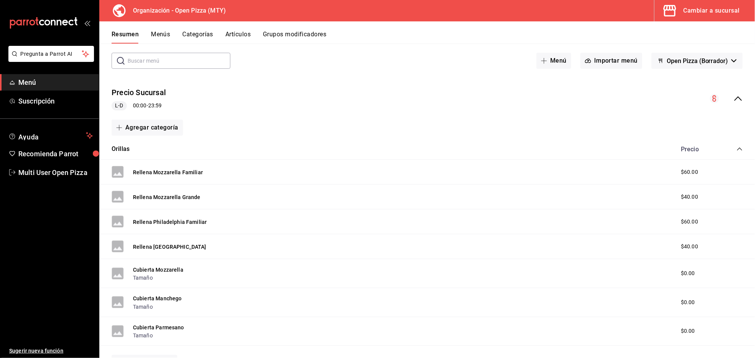
scroll to position [0, 0]
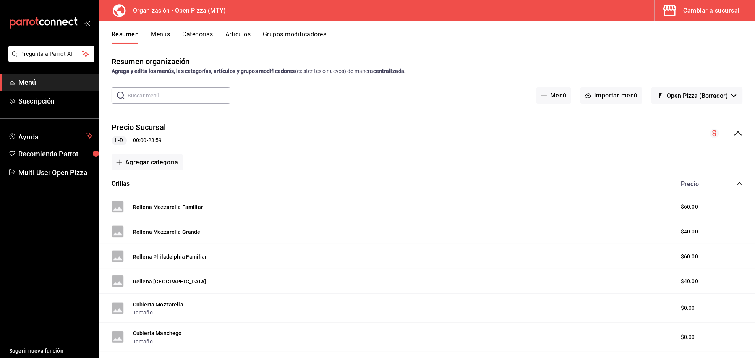
click at [734, 130] on icon "collapse-menu-row" at bounding box center [738, 133] width 9 height 9
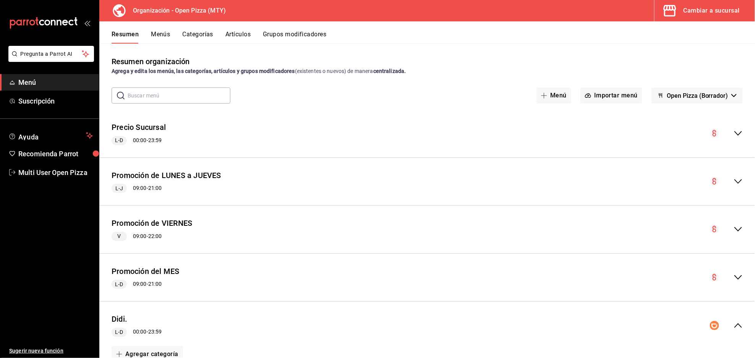
click at [166, 32] on button "Menús" at bounding box center [160, 37] width 19 height 13
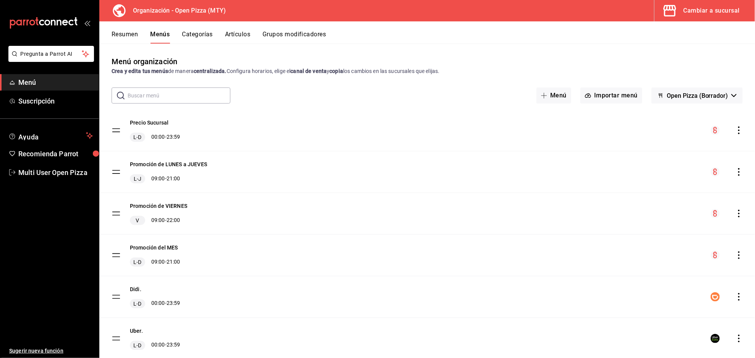
click at [736, 128] on icon "actions" at bounding box center [740, 131] width 8 height 8
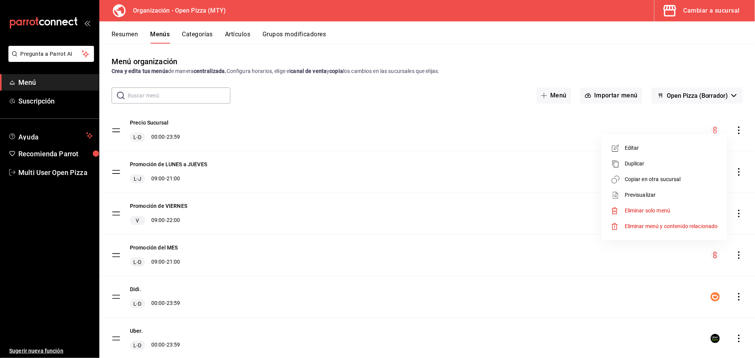
click at [675, 175] on span "Copiar en otra sucursal" at bounding box center [671, 179] width 93 height 8
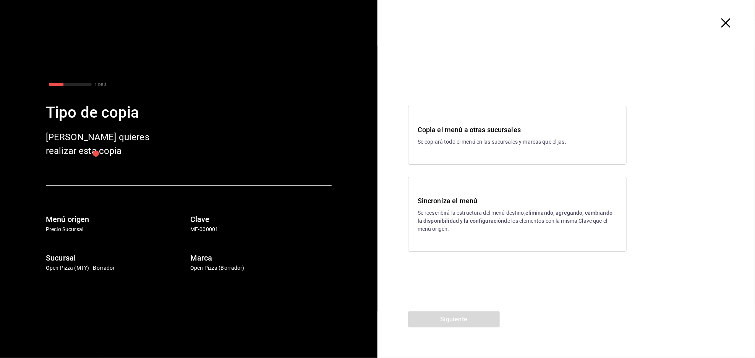
click at [466, 224] on p "Se reescribirá la estructura del menú destino; eliminando, agregando, cambiando…" at bounding box center [518, 221] width 200 height 24
click at [462, 315] on button "Siguiente" at bounding box center [454, 320] width 92 height 16
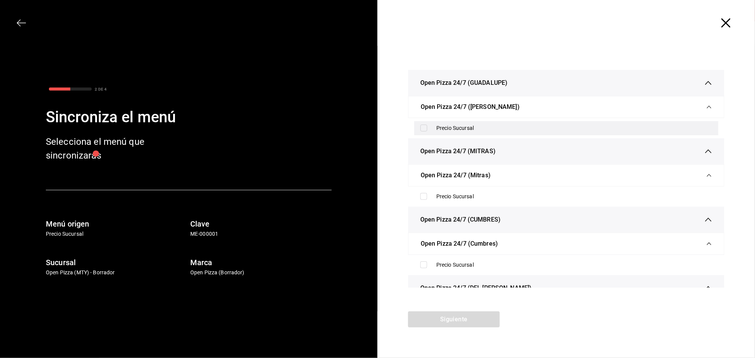
click at [422, 126] on input "checkbox" at bounding box center [424, 128] width 7 height 7
checkbox input "true"
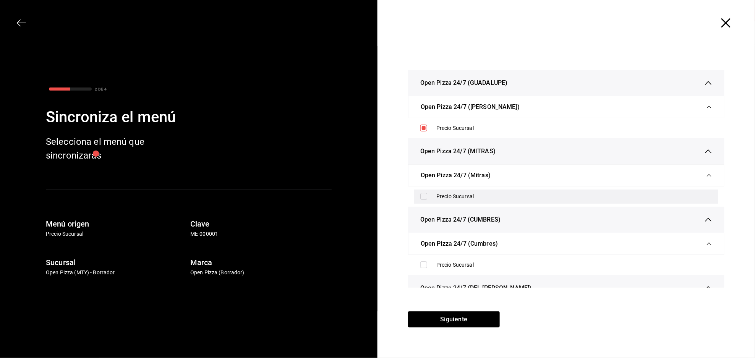
click at [420, 198] on div "Precio Sucursal" at bounding box center [566, 197] width 304 height 14
checkbox input "true"
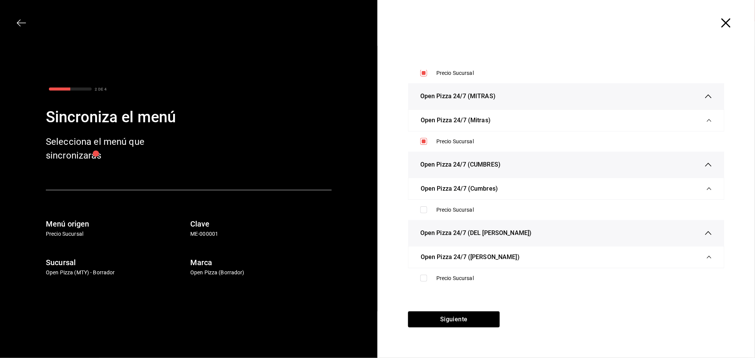
scroll to position [124, 0]
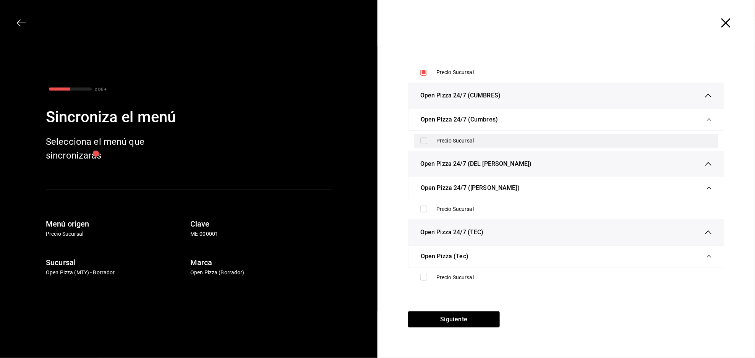
click at [424, 143] on input "checkbox" at bounding box center [424, 140] width 7 height 7
checkbox input "true"
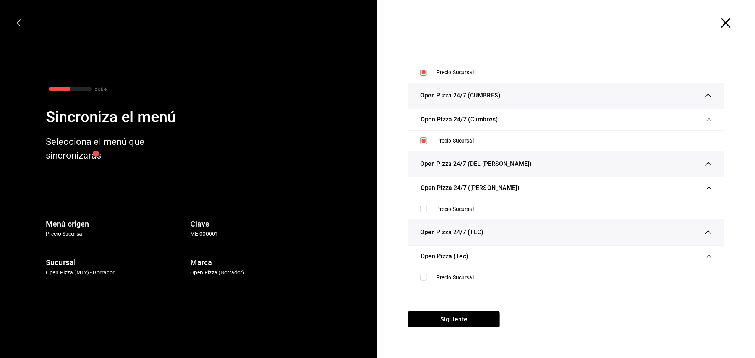
click at [424, 200] on ul "Precio Sucursal" at bounding box center [566, 209] width 317 height 20
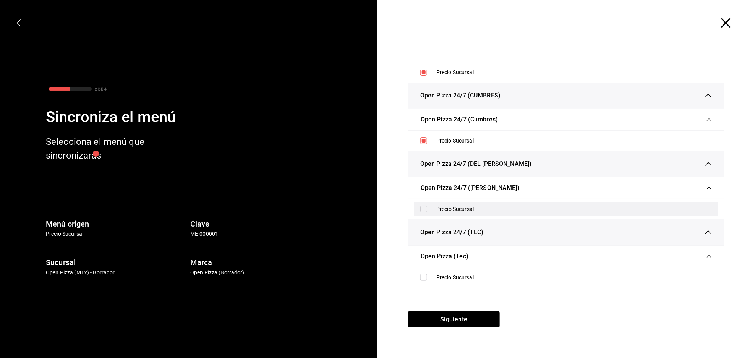
click at [422, 209] on input "checkbox" at bounding box center [424, 209] width 7 height 7
checkbox input "true"
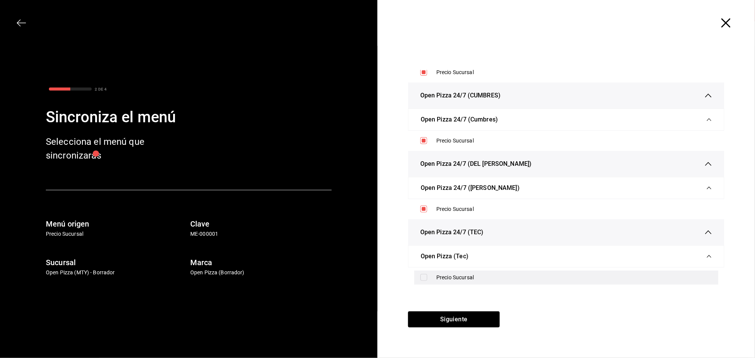
click at [424, 279] on input "checkbox" at bounding box center [424, 277] width 7 height 7
checkbox input "true"
click at [453, 314] on button "Siguiente" at bounding box center [454, 320] width 92 height 16
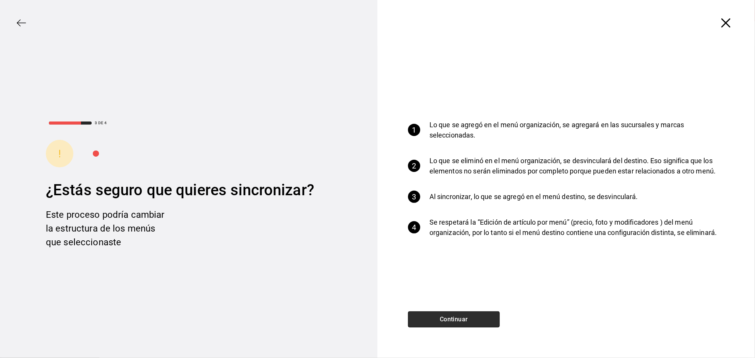
click at [467, 323] on button "Continuar" at bounding box center [454, 320] width 92 height 16
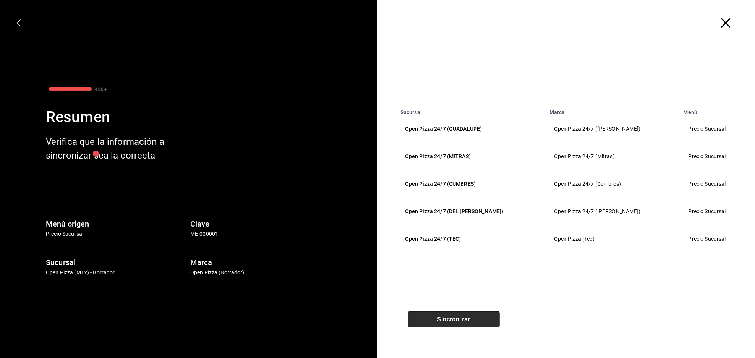
click at [471, 319] on button "Sincronizar" at bounding box center [454, 320] width 92 height 16
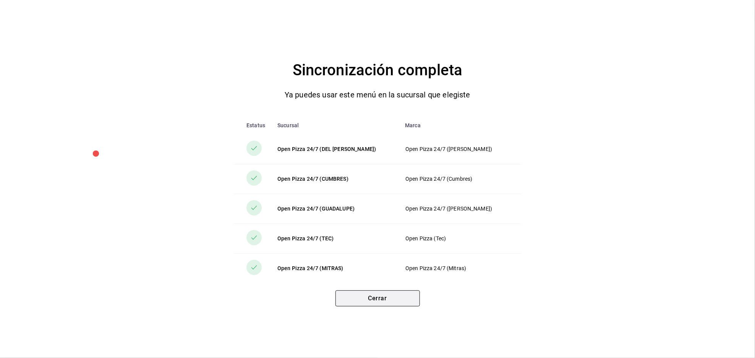
click at [396, 296] on button "Cerrar" at bounding box center [378, 299] width 84 height 16
